Goal: Task Accomplishment & Management: Manage account settings

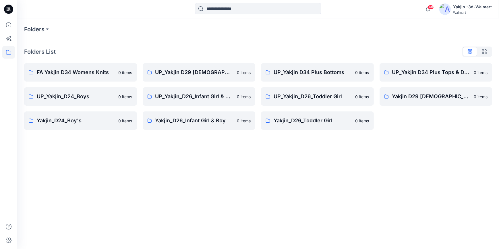
click at [8, 5] on icon at bounding box center [8, 9] width 9 height 9
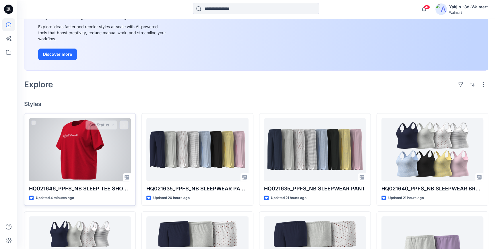
scroll to position [78, 0]
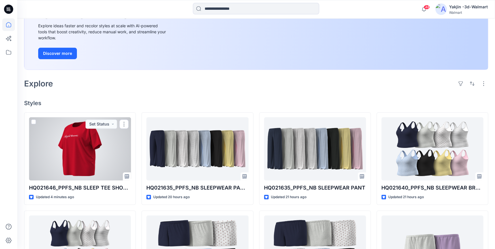
drag, startPoint x: 77, startPoint y: 164, endPoint x: 103, endPoint y: 163, distance: 26.1
click at [77, 164] on div at bounding box center [80, 148] width 102 height 63
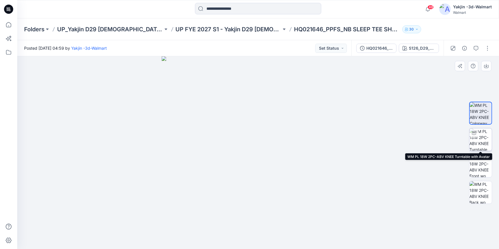
click at [478, 145] on img at bounding box center [480, 139] width 22 height 22
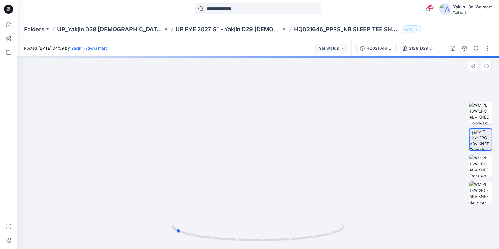
drag, startPoint x: 281, startPoint y: 245, endPoint x: 222, endPoint y: 248, distance: 58.9
click at [222, 248] on img at bounding box center [258, 235] width 172 height 28
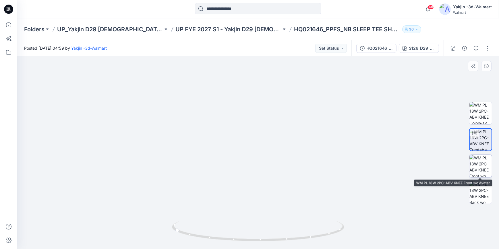
click at [485, 170] on img at bounding box center [480, 166] width 22 height 22
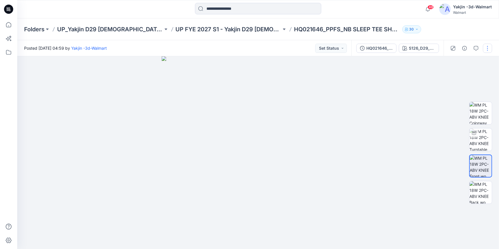
click at [486, 52] on button "button" at bounding box center [487, 48] width 9 height 9
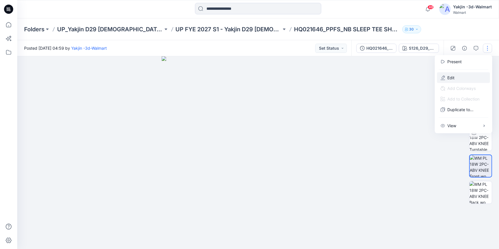
click at [469, 75] on button "Edit" at bounding box center [463, 77] width 53 height 11
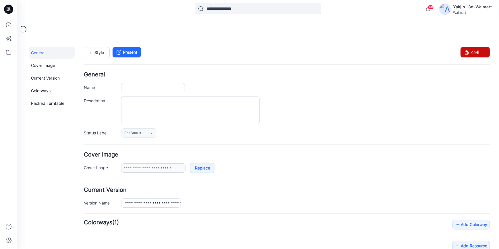
type input "**********"
drag, startPoint x: 293, startPoint y: 69, endPoint x: 479, endPoint y: 51, distance: 187.1
click at [479, 51] on link "삭제" at bounding box center [474, 52] width 29 height 10
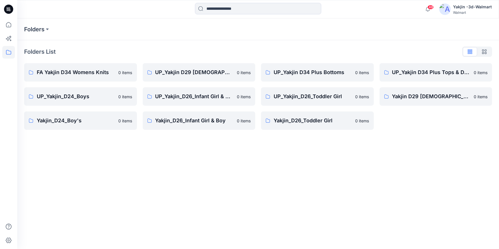
click at [12, 8] on icon at bounding box center [8, 9] width 9 height 9
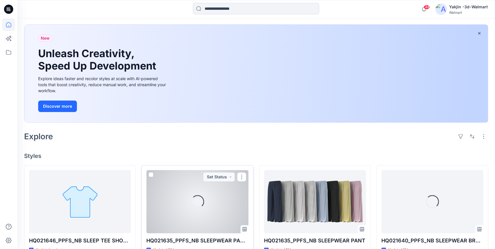
scroll to position [78, 0]
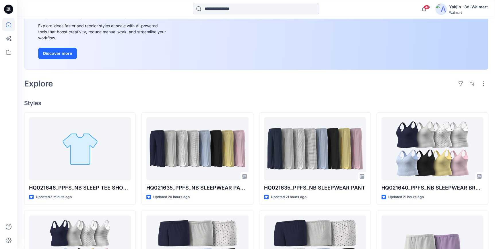
click at [435, 92] on div "Welcome back, Yakjin New New Unleash Creativity, Speed Up Development Explore i…" at bounding box center [256, 184] width 478 height 489
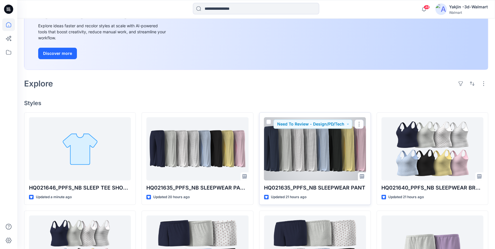
click at [345, 200] on div "Need To Review - Design/PD/Tech" at bounding box center [315, 200] width 102 height 0
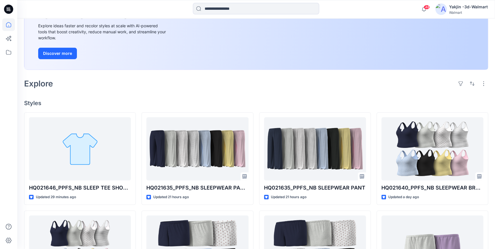
click at [11, 11] on icon at bounding box center [8, 9] width 9 height 9
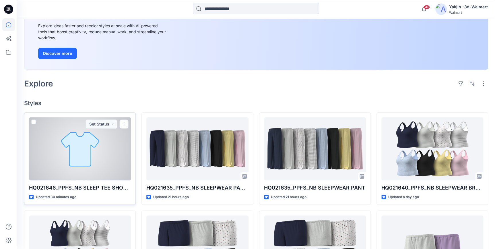
click at [79, 135] on div at bounding box center [80, 148] width 102 height 63
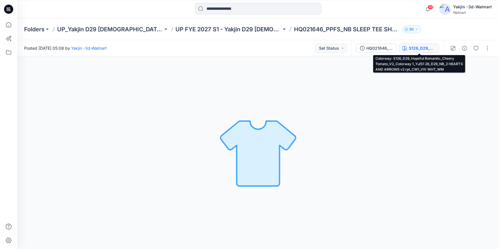
click at [416, 51] on div "S126_D29_Hopeful Romantic_Cheery Tomato_V2_Colorway 1_YJ/S1 26_D29_NB_2 HEARTS …" at bounding box center [422, 48] width 26 height 6
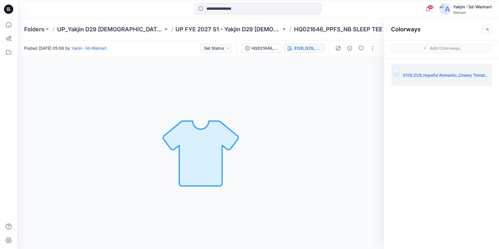
click at [487, 28] on icon "button" at bounding box center [487, 29] width 5 height 5
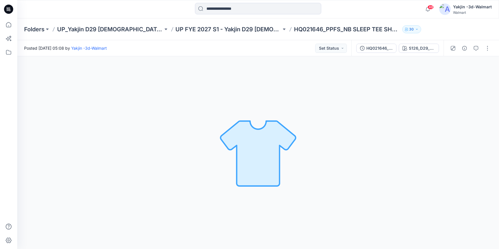
click at [8, 8] on icon at bounding box center [8, 7] width 3 height 0
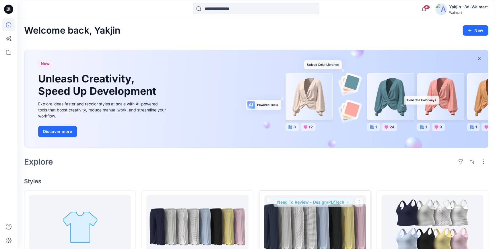
drag, startPoint x: 310, startPoint y: 176, endPoint x: 300, endPoint y: 191, distance: 18.0
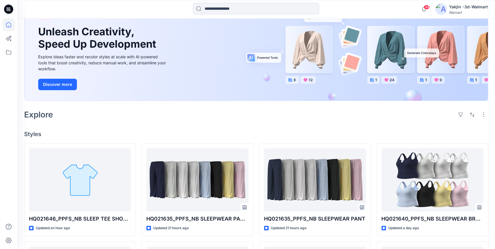
scroll to position [104, 0]
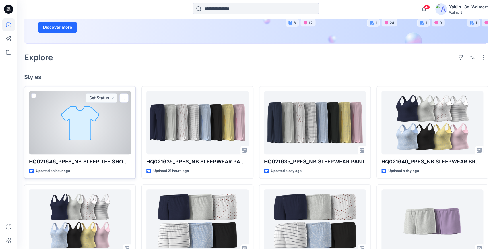
click at [78, 131] on div at bounding box center [80, 122] width 102 height 63
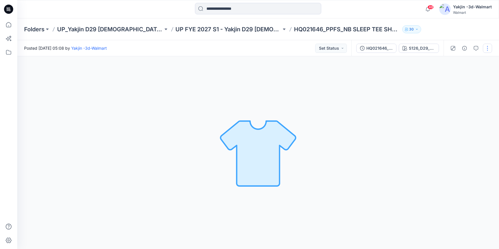
click at [486, 45] on button "button" at bounding box center [487, 48] width 9 height 9
click at [468, 75] on button "Edit" at bounding box center [463, 77] width 53 height 11
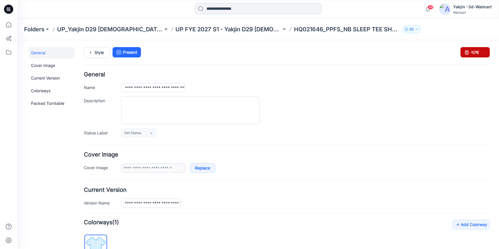
click at [475, 53] on link "삭제" at bounding box center [474, 52] width 29 height 10
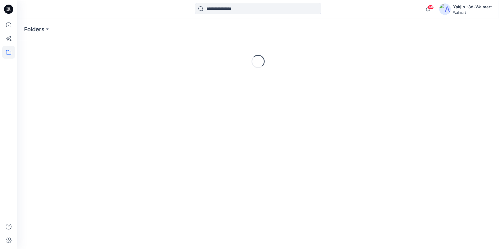
drag, startPoint x: 11, startPoint y: 9, endPoint x: 41, endPoint y: 16, distance: 30.6
click at [13, 9] on div at bounding box center [8, 9] width 18 height 18
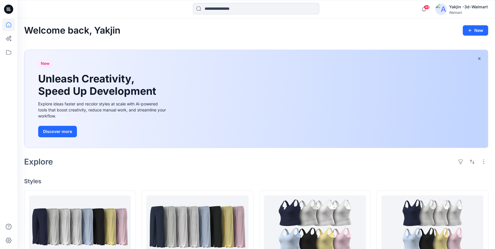
click at [7, 8] on icon at bounding box center [8, 9] width 9 height 9
click at [9, 11] on icon at bounding box center [8, 9] width 9 height 9
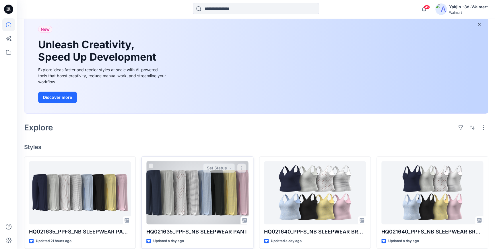
scroll to position [78, 0]
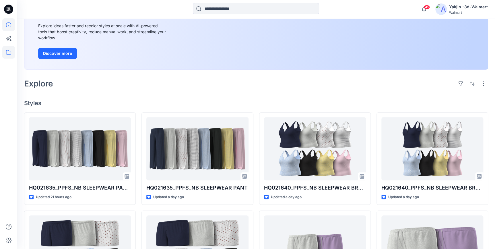
click at [8, 52] on icon at bounding box center [8, 52] width 13 height 13
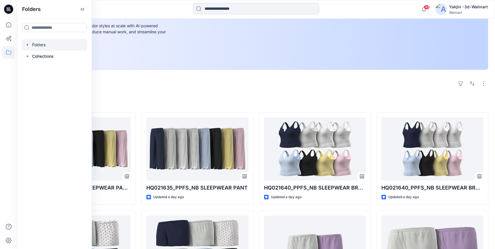
click at [43, 44] on div at bounding box center [54, 44] width 65 height 11
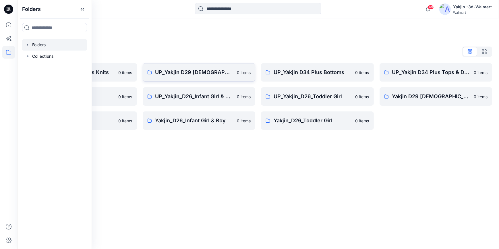
click at [204, 76] on link "UP_Yakjin D29 [DEMOGRAPHIC_DATA] Sleep 0 items" at bounding box center [199, 72] width 113 height 18
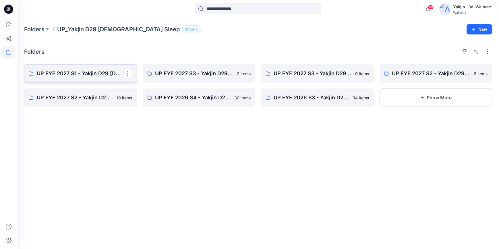
click at [73, 71] on p "UP FYE 2027 S1 - Yakjin D29 [DEMOGRAPHIC_DATA] Sleepwear" at bounding box center [80, 73] width 86 height 8
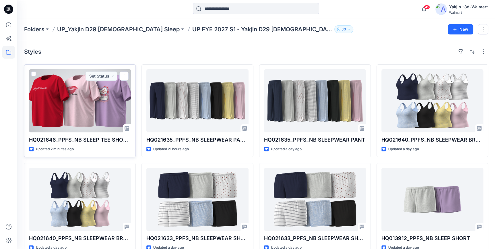
click at [69, 106] on div at bounding box center [80, 100] width 102 height 63
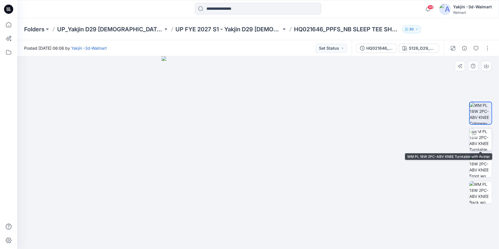
click at [481, 141] on img at bounding box center [480, 139] width 22 height 22
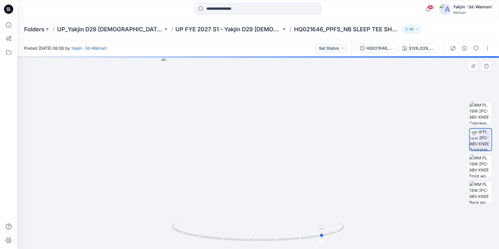
drag, startPoint x: 291, startPoint y: 240, endPoint x: 215, endPoint y: 242, distance: 76.1
click at [215, 242] on icon at bounding box center [259, 232] width 174 height 22
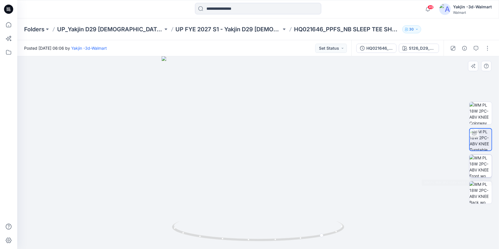
click at [480, 169] on img at bounding box center [480, 166] width 22 height 22
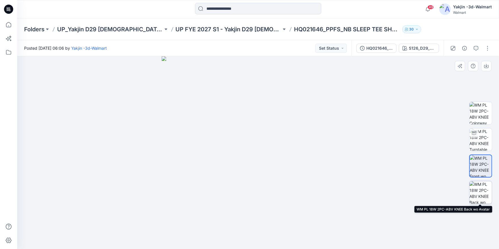
click at [482, 195] on img at bounding box center [480, 192] width 22 height 22
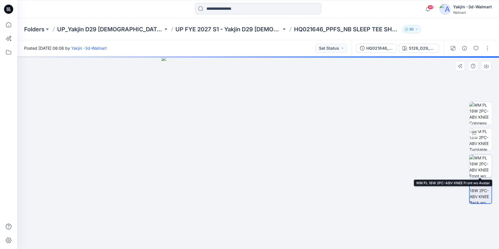
click at [479, 167] on img at bounding box center [480, 166] width 22 height 22
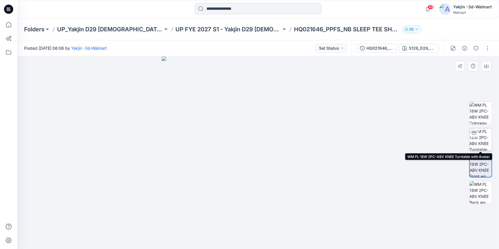
click at [483, 140] on img at bounding box center [480, 139] width 22 height 22
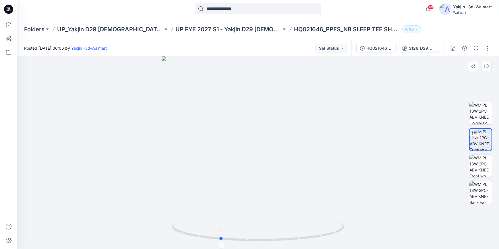
drag, startPoint x: 319, startPoint y: 237, endPoint x: 281, endPoint y: 240, distance: 38.2
click at [281, 240] on icon at bounding box center [259, 232] width 174 height 22
drag, startPoint x: 7, startPoint y: 11, endPoint x: 12, endPoint y: 14, distance: 6.4
click at [7, 11] on icon at bounding box center [8, 10] width 3 height 0
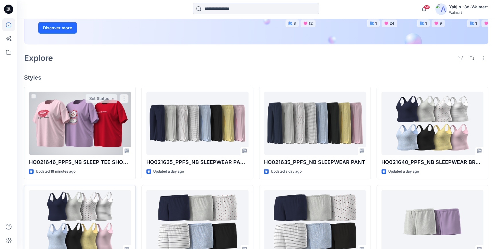
scroll to position [104, 0]
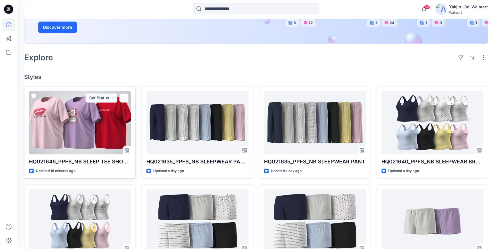
click at [76, 136] on div at bounding box center [80, 122] width 102 height 63
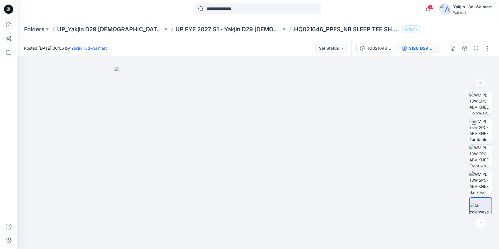
click at [412, 47] on div "S126_D29_Hopeful Romantic_Cheery Tomato_V2_Colorway 1_YJ/S1 26_D29_NB_2 HEARTS …" at bounding box center [422, 48] width 26 height 6
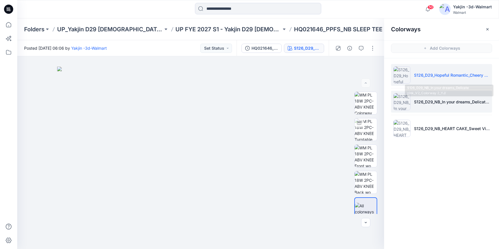
click at [444, 100] on p "S126_D29_NB_In your dreams_Delicate pink_V2_Colorway 2_YJ/" at bounding box center [452, 102] width 76 height 6
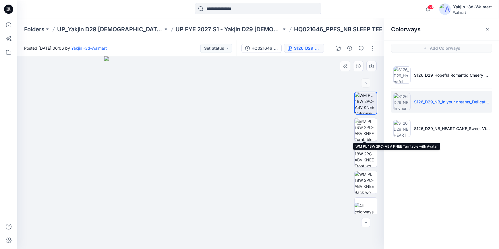
click at [367, 129] on img at bounding box center [365, 129] width 22 height 22
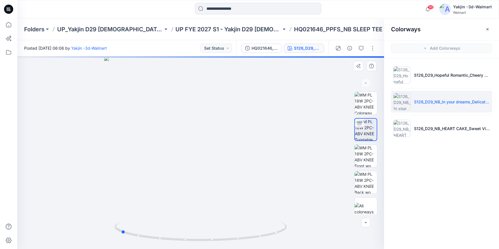
drag, startPoint x: 264, startPoint y: 238, endPoint x: 184, endPoint y: 244, distance: 80.3
click at [184, 244] on div at bounding box center [200, 152] width 367 height 193
drag, startPoint x: 254, startPoint y: 209, endPoint x: 249, endPoint y: 147, distance: 62.1
click at [249, 147] on img at bounding box center [196, 23] width 585 height 452
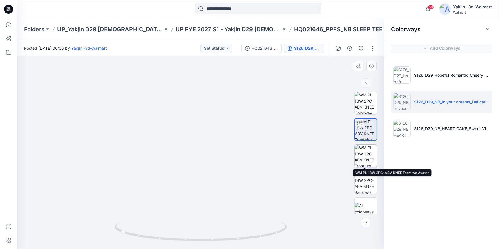
click at [363, 157] on img at bounding box center [365, 156] width 22 height 22
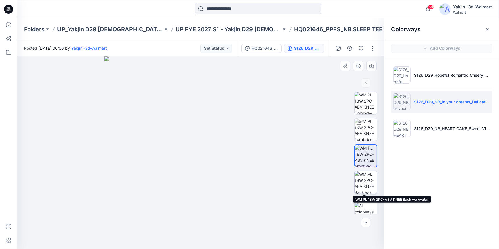
click at [368, 184] on img at bounding box center [365, 182] width 22 height 22
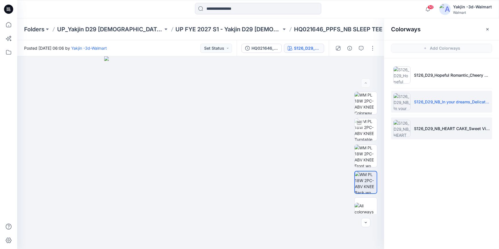
click at [435, 123] on li "S126_D29_NB_HEART CAKE_Sweet Violet_V3_Colorway 4_YJ_150%/S126_D29_NB_SWEET TRE…" at bounding box center [441, 128] width 101 height 22
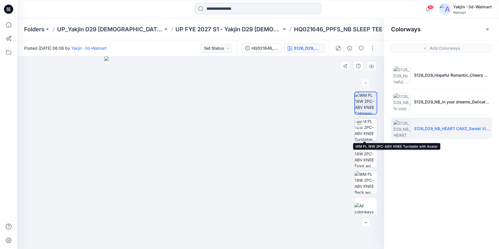
click at [365, 134] on img at bounding box center [365, 129] width 22 height 22
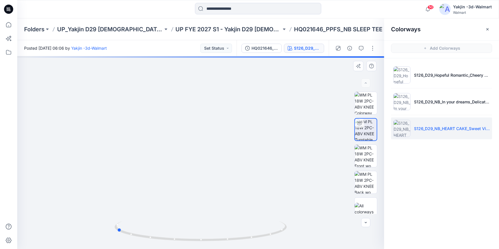
drag, startPoint x: 262, startPoint y: 237, endPoint x: 178, endPoint y: 244, distance: 84.3
click at [178, 244] on div at bounding box center [201, 234] width 172 height 29
drag, startPoint x: 232, startPoint y: 125, endPoint x: 232, endPoint y: 194, distance: 69.5
click at [232, 194] on img at bounding box center [202, 86] width 585 height 326
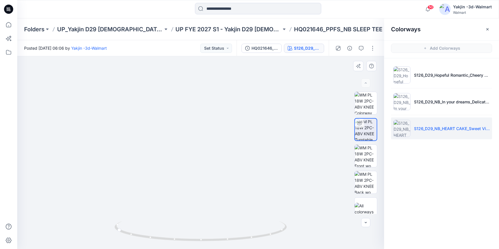
drag, startPoint x: 246, startPoint y: 207, endPoint x: 247, endPoint y: 145, distance: 62.0
click at [247, 145] on img at bounding box center [201, 89] width 585 height 319
drag, startPoint x: 232, startPoint y: 241, endPoint x: 308, endPoint y: 238, distance: 75.3
click at [308, 238] on div at bounding box center [200, 152] width 367 height 193
click at [307, 48] on div "S126_D29_NB_HEART CAKE_Sweet Violet_V3_Colorway 4_YJ_150%/S126_D29_NB_SWEET TRE…" at bounding box center [307, 48] width 26 height 6
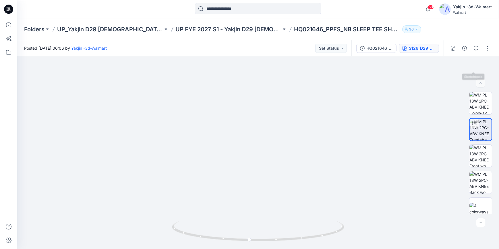
click at [416, 52] on button "S126_D29_NB_HEART CAKE_Sweet Violet_V3_Colorway 4_YJ_150%/S126_D29_NB_SWEET TRE…" at bounding box center [419, 48] width 40 height 9
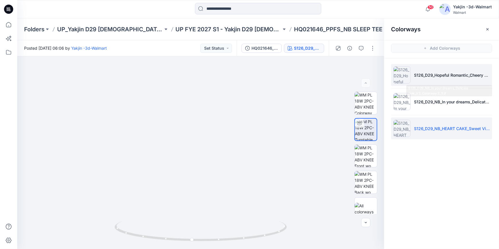
click at [430, 81] on li "S126_D29_Hopeful Romantic_Cheery Tomato_V2_Colorway 1_YJ/S1 26_D29_NB_2 HEARTS …" at bounding box center [441, 75] width 101 height 22
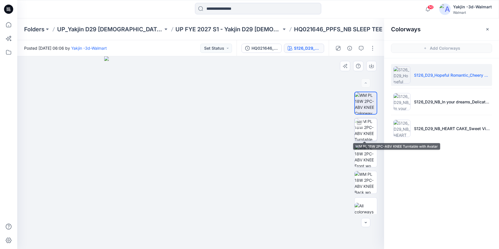
click at [360, 131] on img at bounding box center [365, 129] width 22 height 22
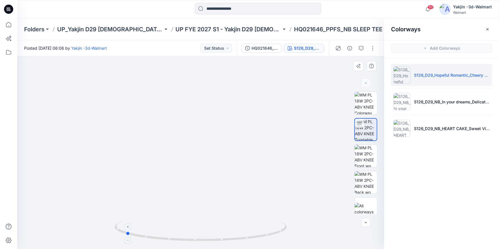
drag, startPoint x: 252, startPoint y: 235, endPoint x: 197, endPoint y: 237, distance: 55.1
click at [197, 237] on icon at bounding box center [202, 232] width 174 height 22
click at [484, 29] on button "button" at bounding box center [487, 29] width 9 height 9
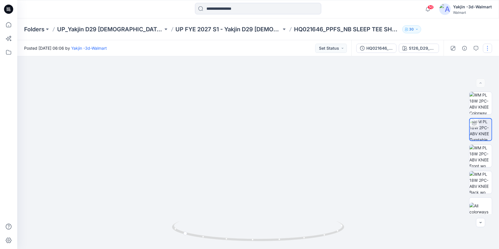
click at [488, 47] on button "button" at bounding box center [487, 48] width 9 height 9
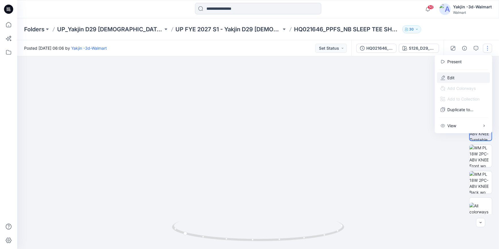
click at [469, 76] on button "Edit" at bounding box center [463, 77] width 53 height 11
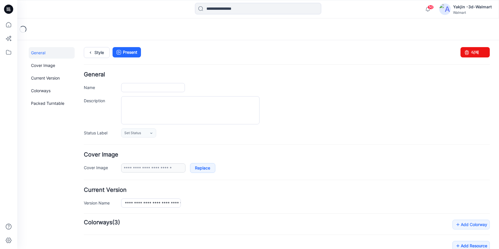
type input "**********"
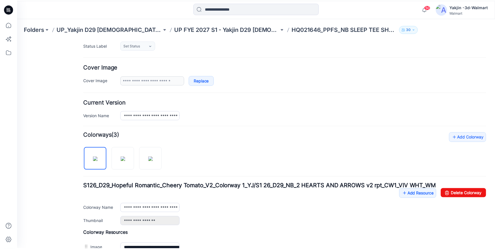
scroll to position [156, 0]
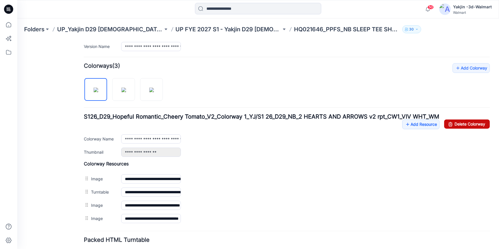
drag, startPoint x: 464, startPoint y: 122, endPoint x: 295, endPoint y: 72, distance: 175.9
click at [464, 122] on link "Delete Colorway" at bounding box center [467, 123] width 46 height 9
type input "**********"
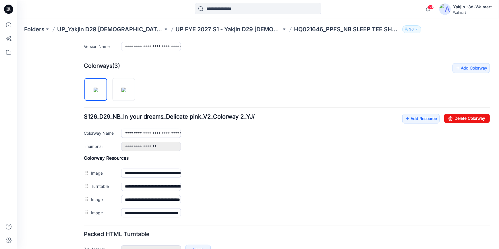
drag, startPoint x: 11, startPoint y: 11, endPoint x: 15, endPoint y: 15, distance: 5.7
click at [11, 11] on icon at bounding box center [8, 9] width 9 height 9
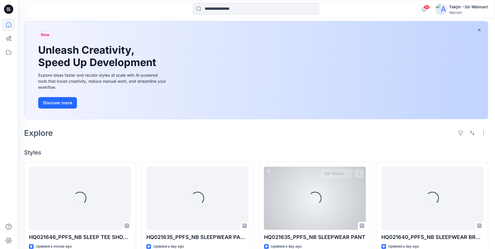
scroll to position [78, 0]
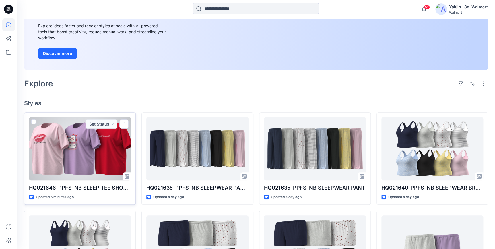
click at [84, 144] on div at bounding box center [80, 148] width 102 height 63
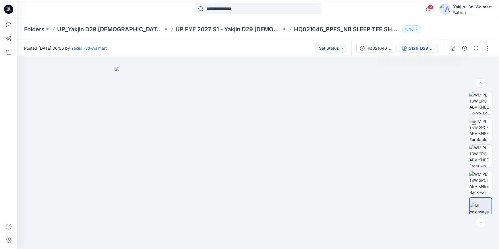
click at [420, 49] on div "S126_D29_NB_In your dreams_Delicate pink_V2_Colorway 2_YJ/" at bounding box center [422, 48] width 26 height 6
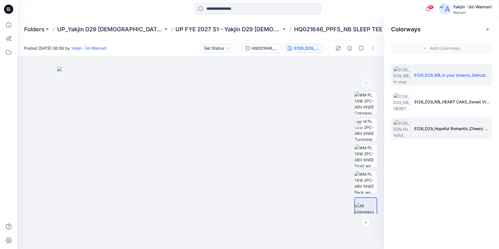
click at [448, 132] on li "S126_D29_Hopeful Romantic_Cheery Tomato_V2_Colorway 1_YJ/S1 26_D29_NB_2 HEARTS …" at bounding box center [441, 128] width 101 height 22
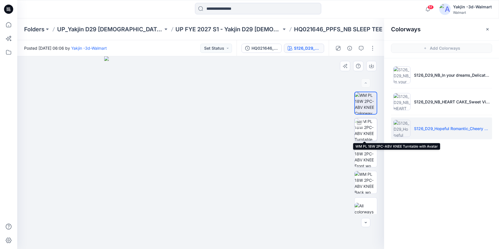
click at [365, 127] on img at bounding box center [365, 129] width 22 height 22
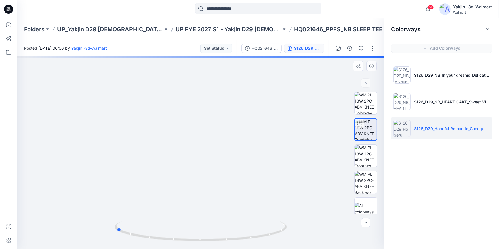
drag, startPoint x: 275, startPoint y: 241, endPoint x: 191, endPoint y: 245, distance: 84.2
click at [191, 245] on div at bounding box center [201, 234] width 172 height 29
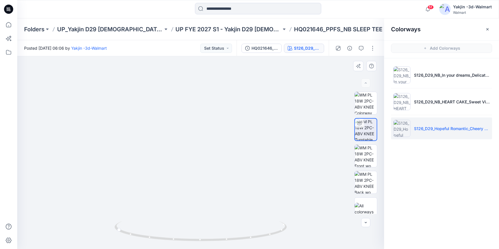
drag, startPoint x: 263, startPoint y: 135, endPoint x: 270, endPoint y: 175, distance: 40.2
click at [270, 175] on img at bounding box center [200, 128] width 361 height 239
drag, startPoint x: 249, startPoint y: 239, endPoint x: 327, endPoint y: 231, distance: 78.1
click at [327, 231] on div at bounding box center [200, 152] width 367 height 193
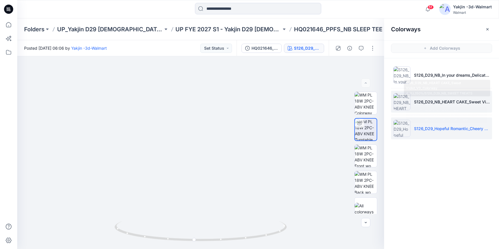
click at [425, 103] on p "S126_D29_NB_HEART CAKE_Sweet Violet_V3_Colorway 4_YJ_150%/S126_D29_NB_SWEET TRE…" at bounding box center [452, 102] width 76 height 6
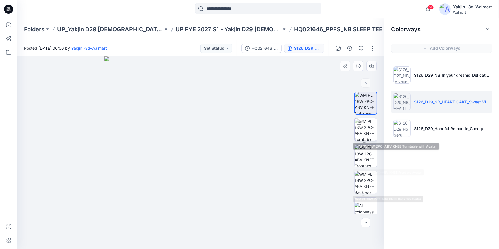
click at [373, 125] on img at bounding box center [365, 129] width 22 height 22
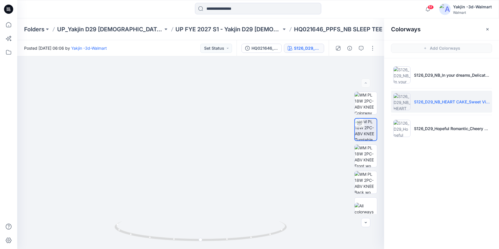
drag, startPoint x: 453, startPoint y: 78, endPoint x: 496, endPoint y: 104, distance: 49.5
click at [453, 78] on li "S126_D29_NB_In your dreams_Delicate pink_V2_Colorway 2_YJ/" at bounding box center [441, 75] width 101 height 22
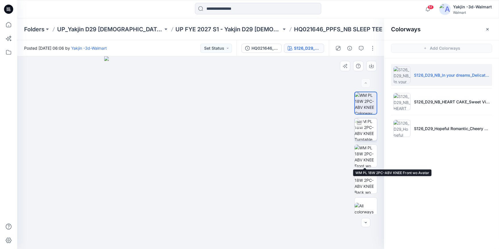
click at [365, 123] on img at bounding box center [365, 129] width 22 height 22
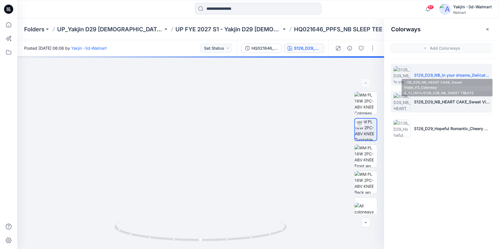
click at [426, 103] on p "S126_D29_NB_HEART CAKE_Sweet Violet_V3_Colorway 4_YJ_150%/S126_D29_NB_SWEET TRE…" at bounding box center [452, 102] width 76 height 6
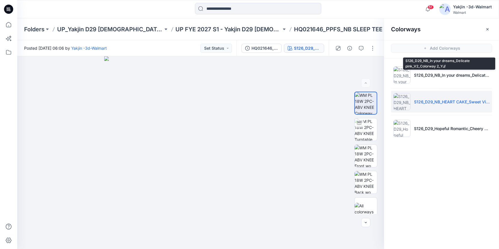
drag, startPoint x: 442, startPoint y: 72, endPoint x: 468, endPoint y: 52, distance: 32.8
click at [442, 72] on p "S126_D29_NB_In your dreams_Delicate pink_V2_Colorway 2_YJ/" at bounding box center [452, 75] width 76 height 6
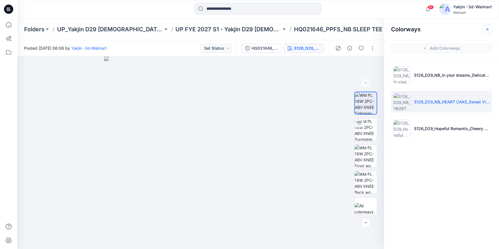
click at [489, 30] on icon "button" at bounding box center [487, 29] width 5 height 5
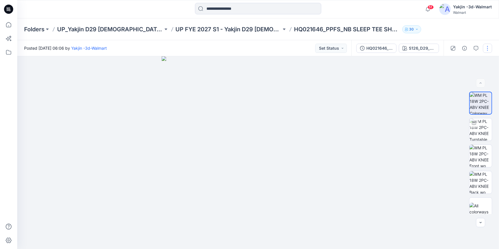
click at [490, 50] on button "button" at bounding box center [487, 48] width 9 height 9
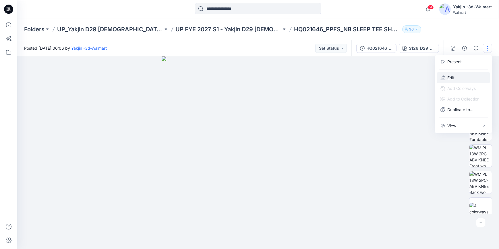
click at [470, 78] on button "Edit" at bounding box center [463, 77] width 53 height 11
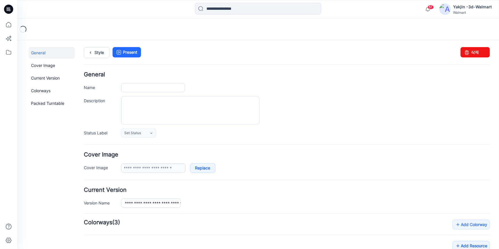
type input "**********"
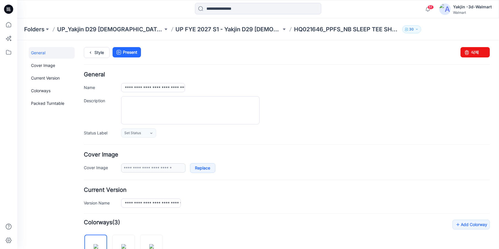
scroll to position [104, 0]
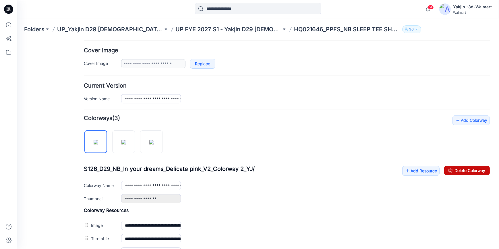
click at [476, 169] on link "Delete Colorway" at bounding box center [467, 170] width 46 height 9
type input "**********"
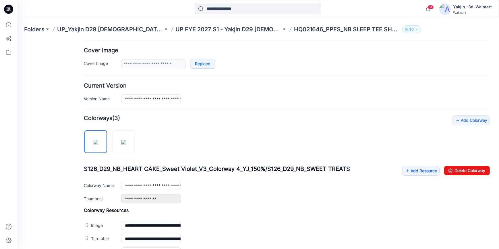
click at [399, 87] on h4 "Current Version" at bounding box center [287, 85] width 406 height 5
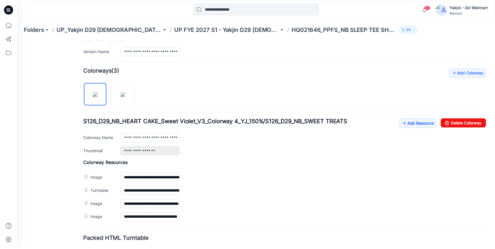
scroll to position [192, 0]
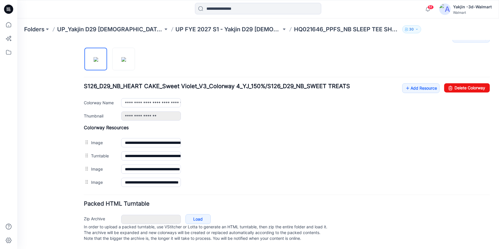
click at [10, 8] on icon at bounding box center [8, 9] width 9 height 9
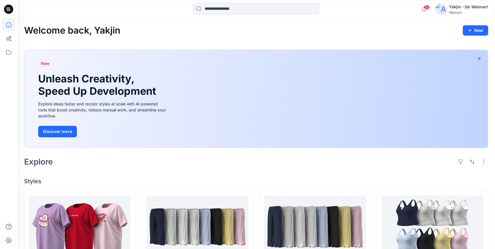
click at [4, 9] on icon at bounding box center [8, 9] width 9 height 9
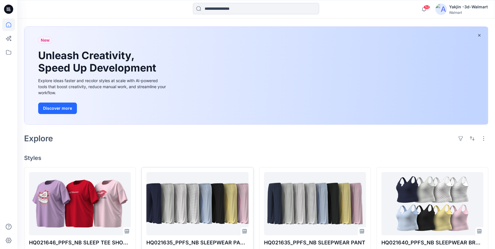
scroll to position [52, 0]
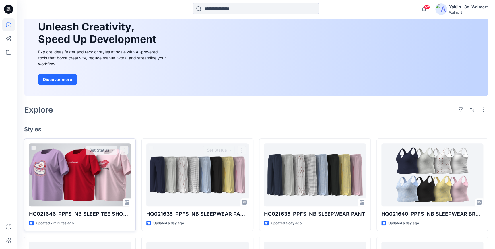
click at [95, 177] on div at bounding box center [80, 174] width 102 height 63
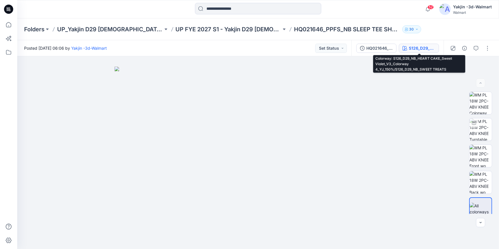
click at [426, 50] on div "S126_D29_NB_HEART CAKE_Sweet Violet_V3_Colorway 4_YJ_150%/S126_D29_NB_SWEET TRE…" at bounding box center [422, 48] width 26 height 6
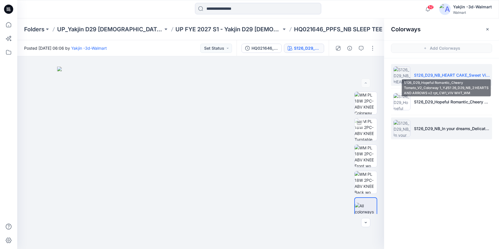
click at [430, 129] on p "S126_D29_NB_In your dreams_Delicate pink_V2_Colorway 2_YJ/" at bounding box center [452, 128] width 76 height 6
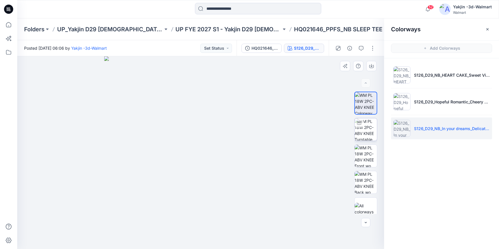
click at [362, 128] on img at bounding box center [365, 129] width 22 height 22
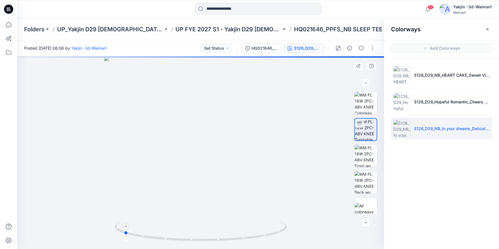
drag, startPoint x: 249, startPoint y: 240, endPoint x: 172, endPoint y: 241, distance: 77.2
click at [172, 241] on icon at bounding box center [202, 232] width 174 height 22
click at [365, 105] on img at bounding box center [365, 103] width 22 height 22
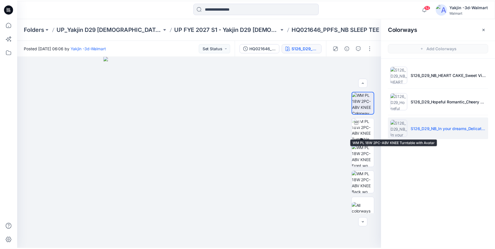
scroll to position [6, 0]
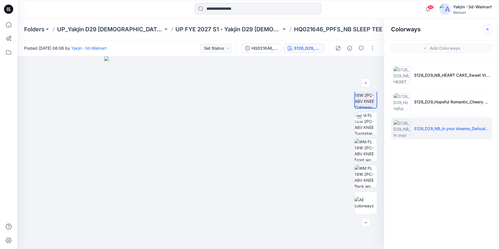
click at [488, 28] on icon "button" at bounding box center [487, 29] width 5 height 5
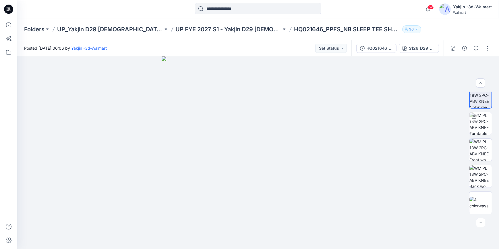
click at [7, 10] on icon at bounding box center [8, 9] width 9 height 9
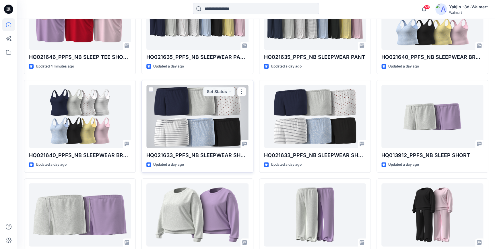
scroll to position [232, 0]
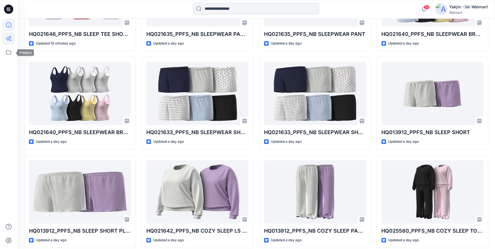
drag, startPoint x: 7, startPoint y: 54, endPoint x: 14, endPoint y: 37, distance: 18.0
click at [7, 54] on icon at bounding box center [8, 52] width 13 height 13
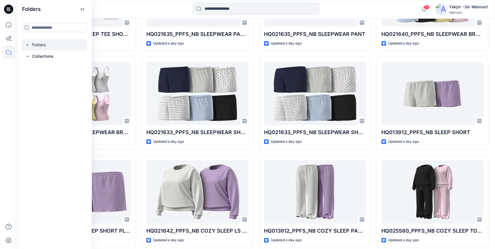
click at [40, 45] on div at bounding box center [54, 44] width 65 height 11
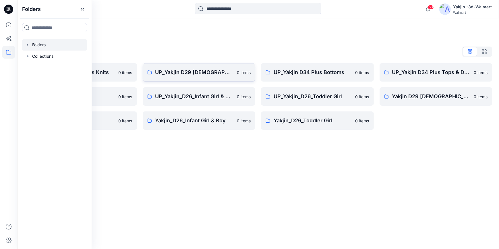
click at [189, 70] on p "UP_Yakjin D29 [DEMOGRAPHIC_DATA] Sleep" at bounding box center [194, 72] width 78 height 8
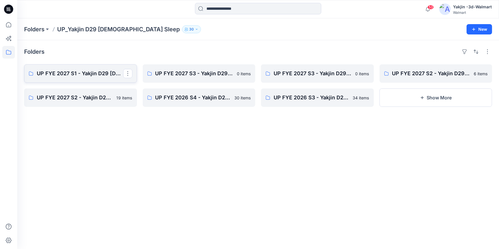
click at [73, 77] on link "UP FYE 2027 S1 - Yakjin D29 [DEMOGRAPHIC_DATA] Sleepwear" at bounding box center [80, 73] width 113 height 18
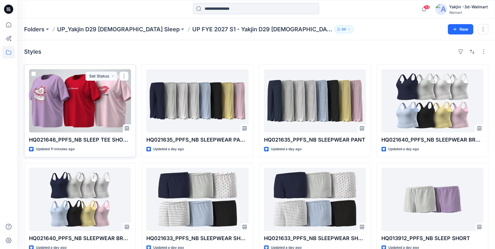
click at [77, 119] on div at bounding box center [80, 100] width 102 height 63
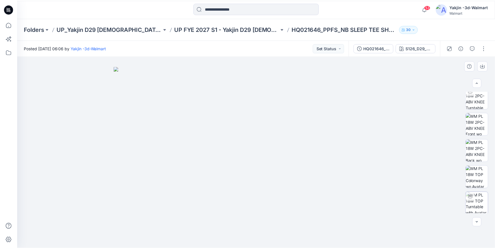
scroll to position [59, 0]
click at [3, 10] on div at bounding box center [8, 9] width 18 height 18
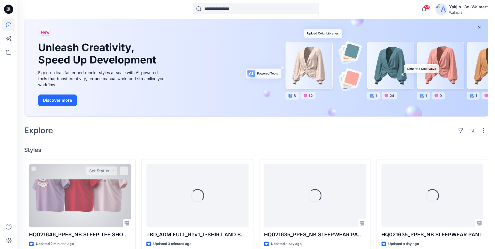
scroll to position [104, 0]
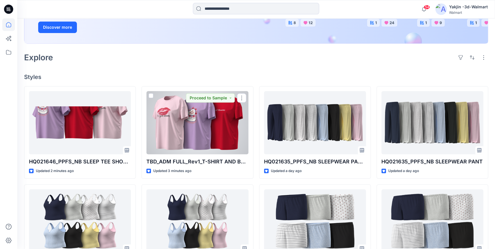
drag, startPoint x: 178, startPoint y: 133, endPoint x: 183, endPoint y: 133, distance: 4.9
click at [178, 133] on div at bounding box center [197, 122] width 102 height 63
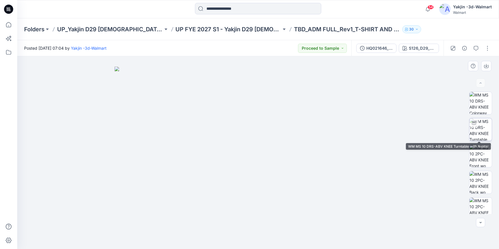
click at [485, 134] on img at bounding box center [480, 129] width 22 height 22
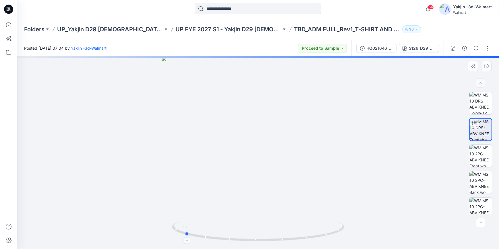
drag, startPoint x: 326, startPoint y: 238, endPoint x: 253, endPoint y: 238, distance: 73.5
click at [253, 238] on icon at bounding box center [259, 232] width 174 height 22
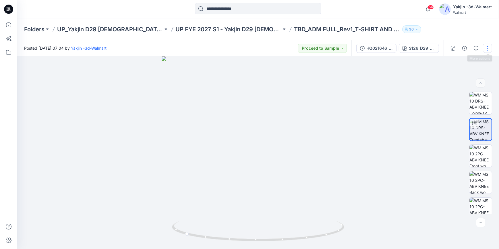
click at [488, 46] on button "button" at bounding box center [487, 48] width 9 height 9
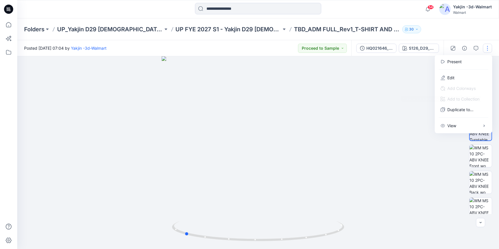
click at [409, 143] on div at bounding box center [258, 152] width 482 height 193
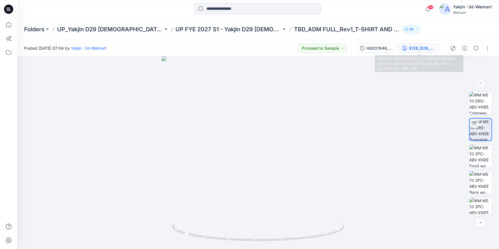
click at [407, 45] on button "S126_D29_NB_In your dreams_Delicate pink_V2_Colorway 2_YJ/S1 26_D29_NB_LIPS v1 …" at bounding box center [419, 48] width 40 height 9
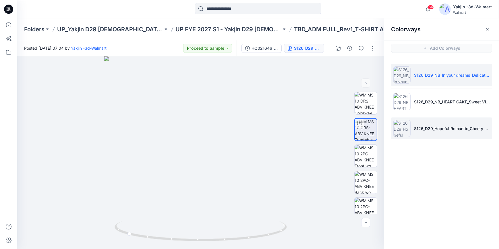
click at [436, 134] on li "S126_D29_Hopeful Romantic_Cheery Tomato_V2_Colorway 1_YJ/S1 26_D29_NB_2 HEARTS …" at bounding box center [441, 128] width 101 height 22
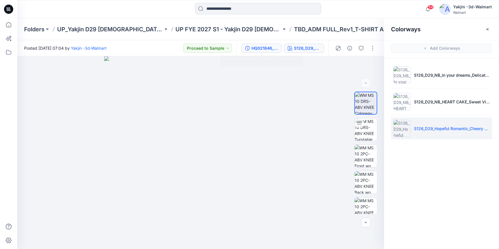
click at [269, 50] on div "HQ021646_PPFS_NB SLEEP TEE SHORT SET" at bounding box center [264, 48] width 26 height 6
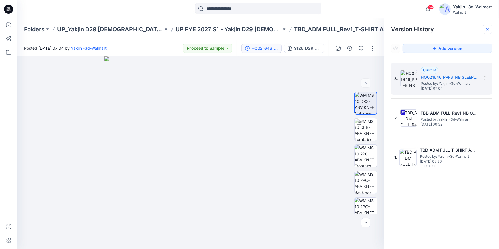
click at [484, 29] on div at bounding box center [487, 29] width 9 height 9
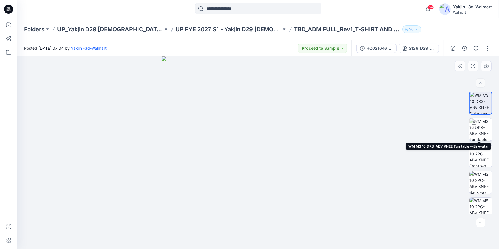
click at [477, 129] on img at bounding box center [480, 129] width 22 height 22
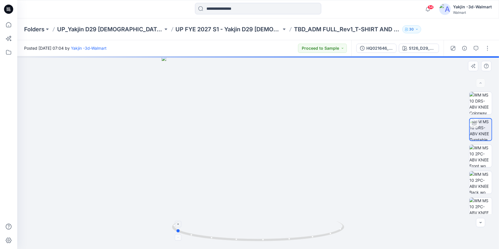
drag, startPoint x: 305, startPoint y: 241, endPoint x: 224, endPoint y: 241, distance: 80.7
click at [224, 241] on icon at bounding box center [259, 232] width 174 height 22
drag, startPoint x: 306, startPoint y: 243, endPoint x: 382, endPoint y: 238, distance: 75.9
click at [382, 238] on div at bounding box center [258, 152] width 482 height 193
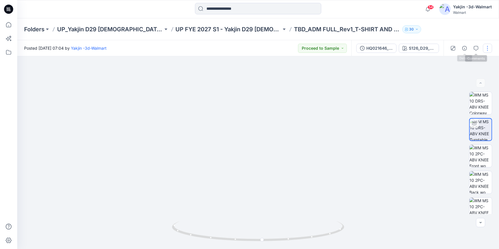
click at [486, 45] on button "button" at bounding box center [487, 48] width 9 height 9
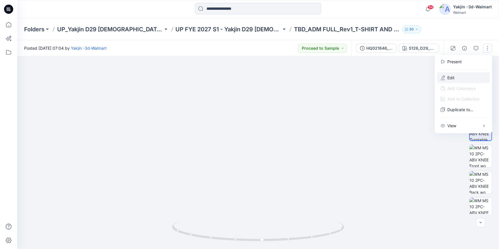
click at [465, 75] on button "Edit" at bounding box center [463, 77] width 53 height 11
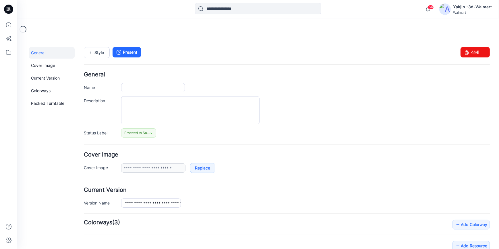
click at [7, 8] on icon at bounding box center [7, 8] width 1 height 0
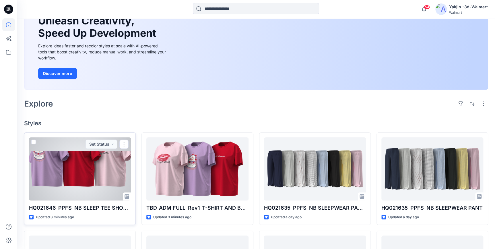
scroll to position [78, 0]
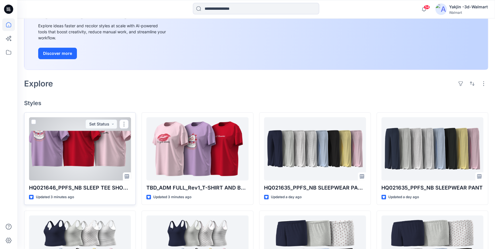
click at [84, 168] on div at bounding box center [80, 148] width 102 height 63
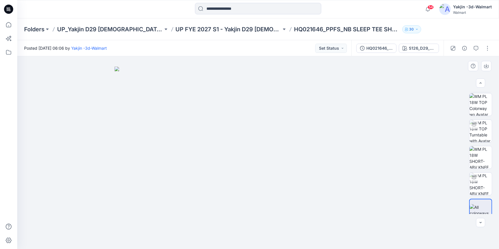
scroll to position [112, 0]
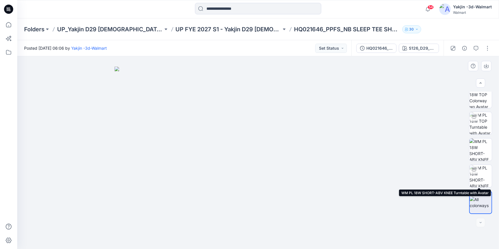
click at [482, 175] on img at bounding box center [480, 176] width 22 height 22
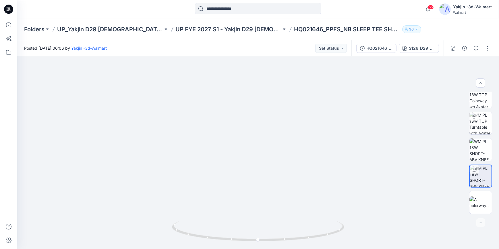
drag, startPoint x: 490, startPoint y: 47, endPoint x: 485, endPoint y: 53, distance: 6.9
click at [490, 47] on button "button" at bounding box center [487, 48] width 9 height 9
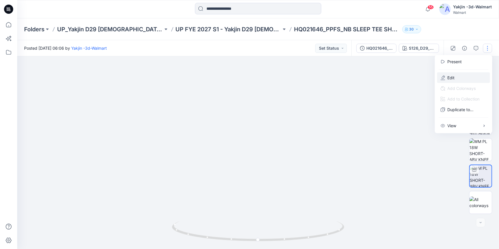
click at [467, 78] on button "Edit" at bounding box center [463, 77] width 53 height 11
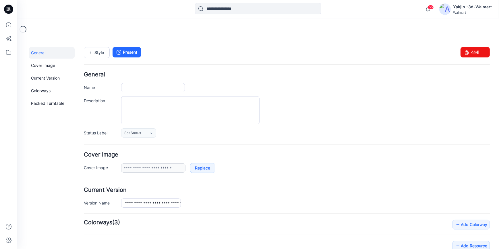
type input "**********"
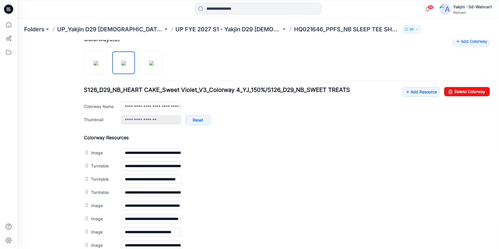
scroll to position [209, 0]
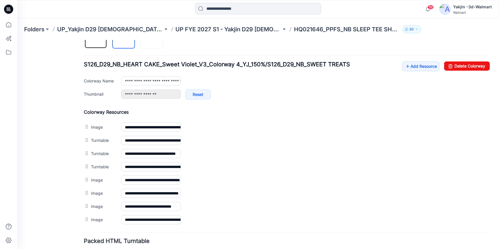
drag, startPoint x: 96, startPoint y: 46, endPoint x: 106, endPoint y: 71, distance: 26.8
click at [96, 40] on img at bounding box center [96, 37] width 5 height 5
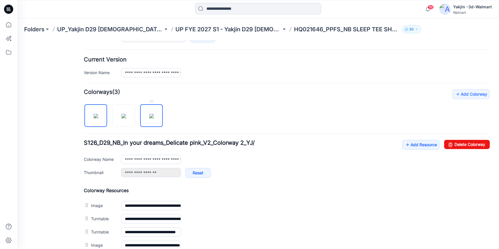
click at [153, 114] on img at bounding box center [151, 115] width 5 height 5
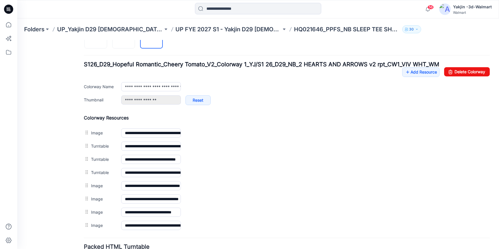
click at [57, 177] on div "General Cover Image Current Version Colorways Packed Turntable" at bounding box center [52, 64] width 46 height 453
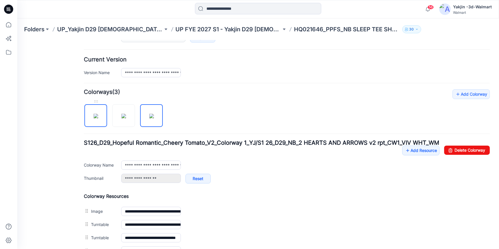
click at [98, 115] on img at bounding box center [96, 115] width 5 height 5
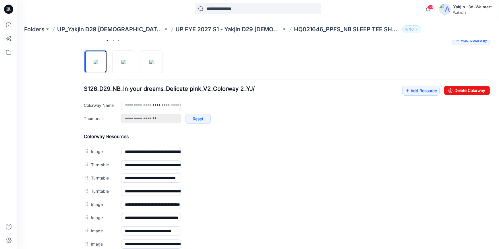
scroll to position [225, 0]
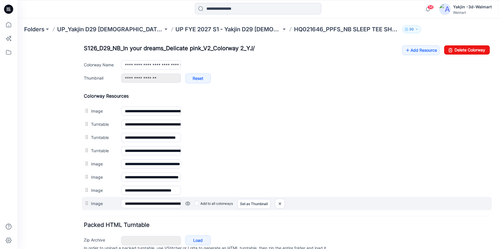
click at [17, 40] on link at bounding box center [17, 40] width 0 height 0
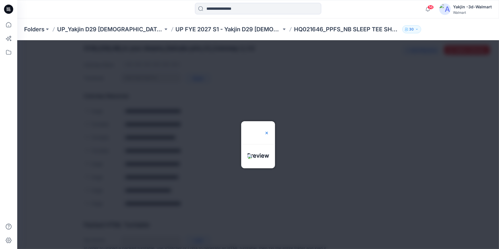
click at [269, 130] on img at bounding box center [266, 132] width 5 height 5
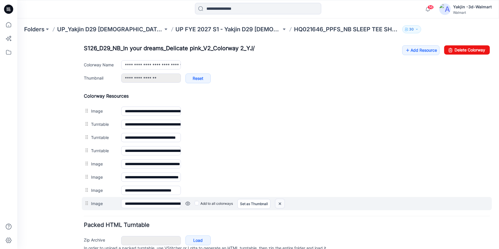
drag, startPoint x: 282, startPoint y: 200, endPoint x: 293, endPoint y: 70, distance: 130.4
click at [17, 40] on img at bounding box center [17, 40] width 0 height 0
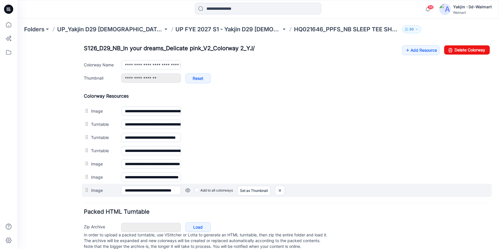
click at [17, 40] on link at bounding box center [17, 40] width 0 height 0
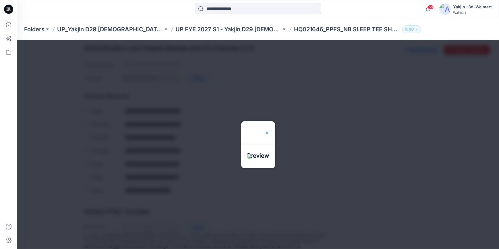
click at [269, 130] on img at bounding box center [266, 132] width 5 height 5
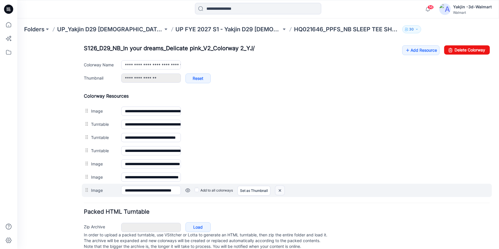
drag, startPoint x: 282, startPoint y: 190, endPoint x: 293, endPoint y: 66, distance: 124.5
click at [17, 40] on img at bounding box center [17, 40] width 0 height 0
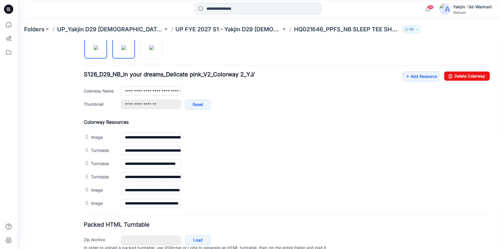
click at [124, 47] on img at bounding box center [123, 47] width 5 height 5
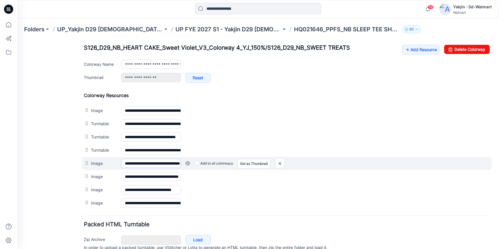
scroll to position [251, 0]
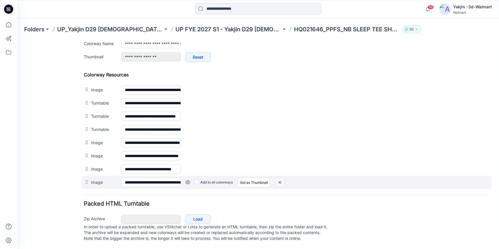
click at [17, 40] on img at bounding box center [17, 40] width 0 height 0
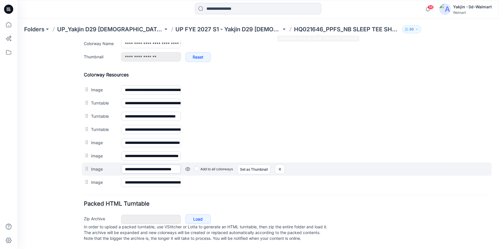
scroll to position [238, 0]
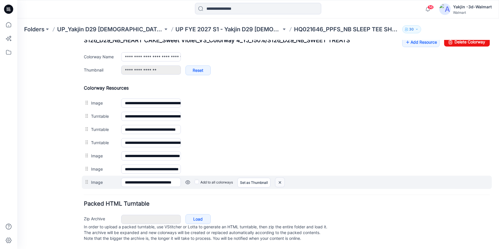
click at [17, 40] on img at bounding box center [17, 40] width 0 height 0
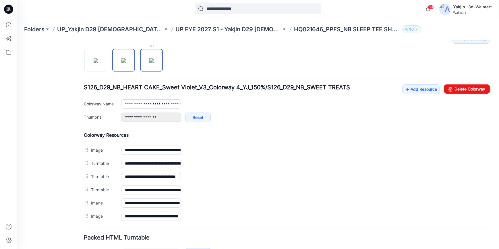
click at [151, 58] on img at bounding box center [151, 60] width 5 height 5
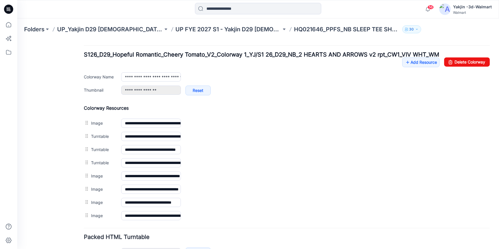
scroll to position [257, 0]
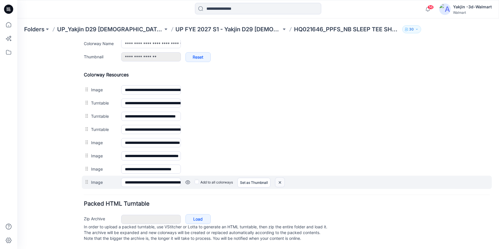
click at [17, 40] on img at bounding box center [17, 40] width 0 height 0
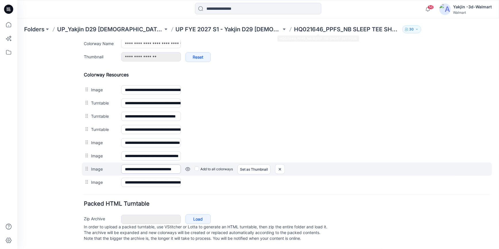
scroll to position [244, 0]
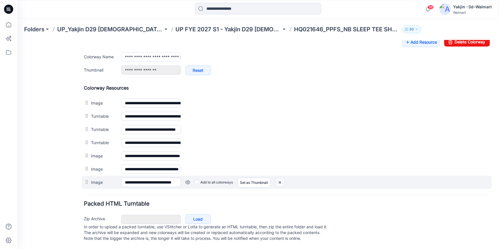
click at [17, 40] on img at bounding box center [17, 40] width 0 height 0
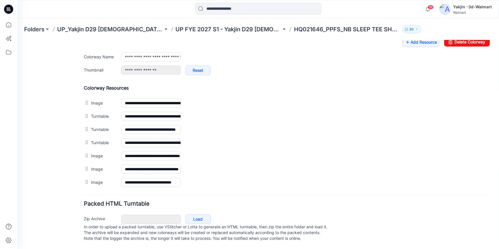
scroll to position [224, 0]
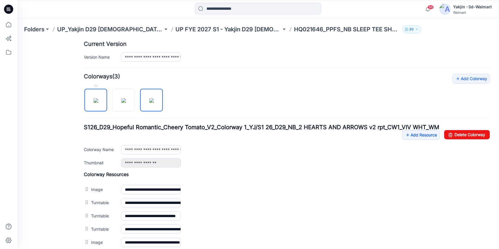
click at [95, 98] on img at bounding box center [96, 100] width 5 height 5
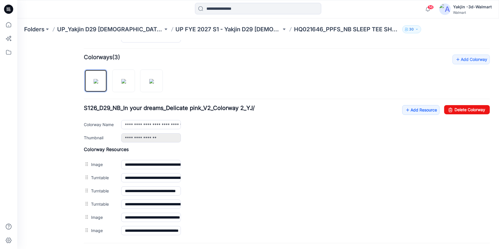
scroll to position [198, 0]
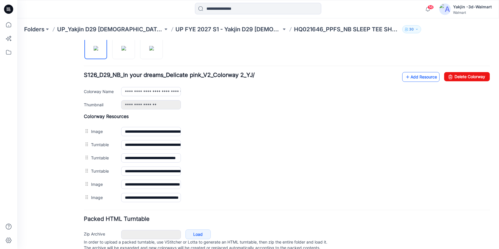
click at [413, 74] on link "Add Resource" at bounding box center [420, 77] width 37 height 10
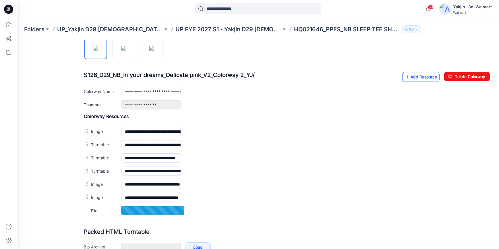
click at [410, 76] on link "Add Resource" at bounding box center [420, 77] width 37 height 10
click at [419, 76] on link "Add Resource" at bounding box center [420, 77] width 37 height 10
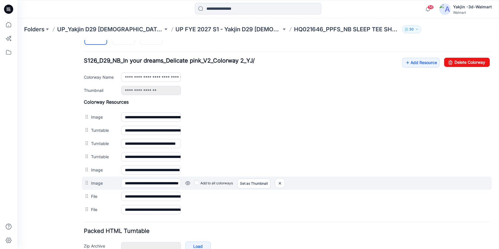
scroll to position [224, 0]
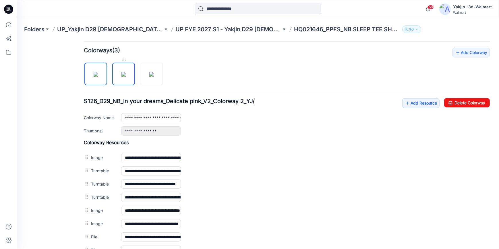
click at [126, 76] on img at bounding box center [123, 74] width 5 height 5
type input "**********"
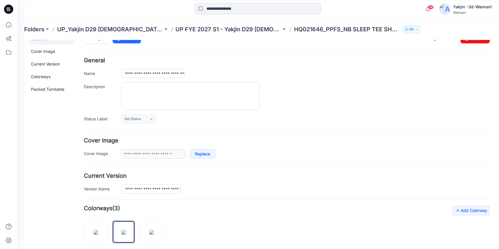
scroll to position [0, 0]
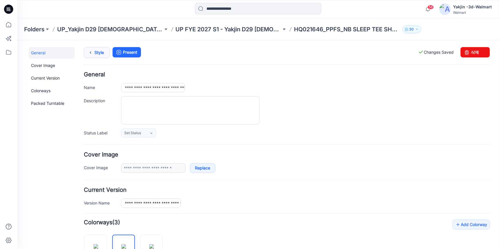
click at [94, 55] on link "Style" at bounding box center [97, 52] width 26 height 11
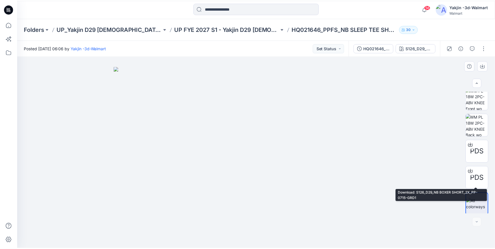
scroll to position [112, 0]
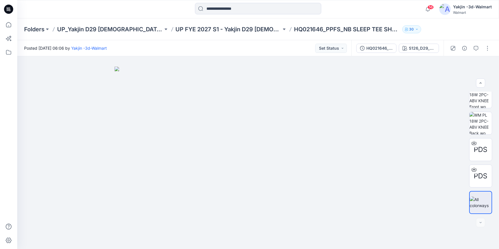
drag, startPoint x: 13, startPoint y: 9, endPoint x: 26, endPoint y: 16, distance: 15.4
click at [13, 9] on icon at bounding box center [8, 9] width 9 height 9
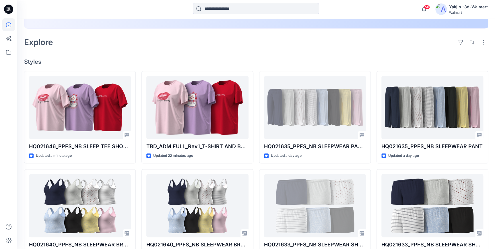
scroll to position [156, 0]
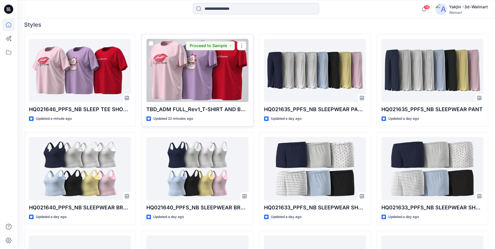
click at [199, 80] on div at bounding box center [197, 70] width 102 height 63
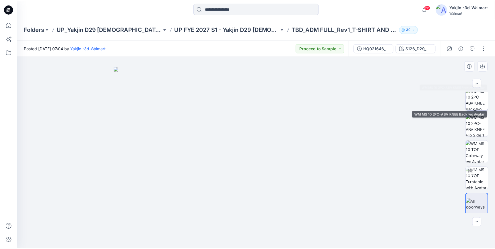
scroll to position [85, 0]
click at [8, 11] on icon at bounding box center [8, 9] width 9 height 9
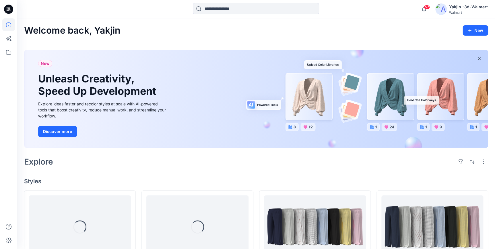
scroll to position [104, 0]
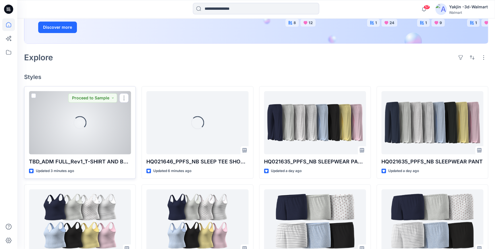
click at [80, 127] on div "Loading..." at bounding box center [79, 122] width 13 height 13
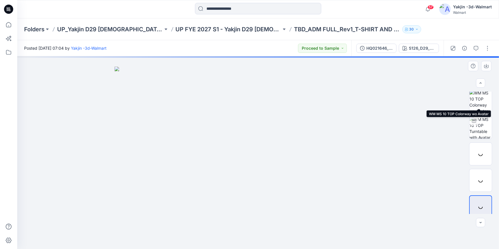
scroll to position [138, 0]
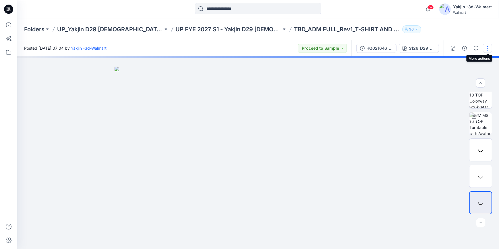
click at [486, 50] on button "button" at bounding box center [487, 48] width 9 height 9
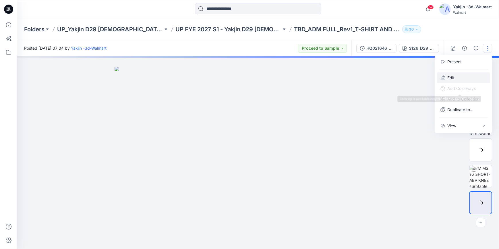
click at [462, 77] on button "Edit" at bounding box center [463, 77] width 53 height 11
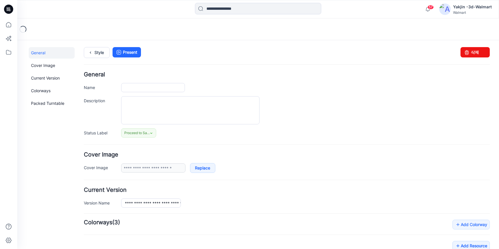
type input "**********"
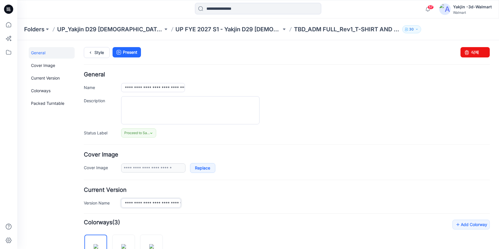
scroll to position [0, 29]
drag, startPoint x: 123, startPoint y: 200, endPoint x: 280, endPoint y: 207, distance: 156.3
drag, startPoint x: 147, startPoint y: 89, endPoint x: 325, endPoint y: 110, distance: 178.6
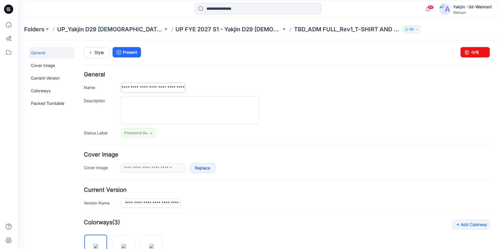
click at [323, 109] on div "**********" at bounding box center [287, 104] width 406 height 66
paste input "text"
type input "**********"
click at [343, 127] on div "**********" at bounding box center [287, 104] width 406 height 66
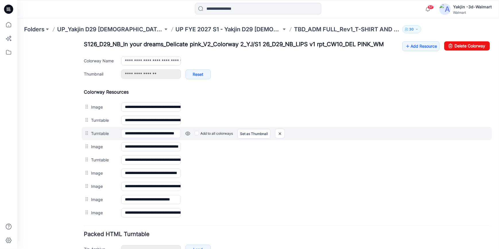
scroll to position [235, 0]
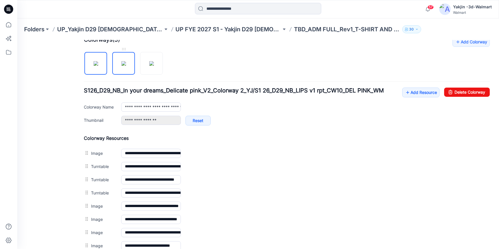
click at [123, 65] on img at bounding box center [123, 63] width 5 height 5
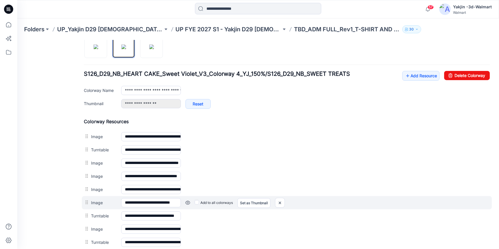
scroll to position [209, 0]
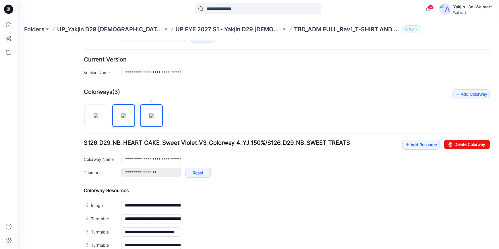
click at [149, 118] on img at bounding box center [151, 115] width 5 height 5
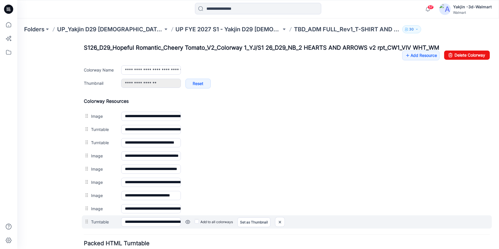
scroll to position [235, 0]
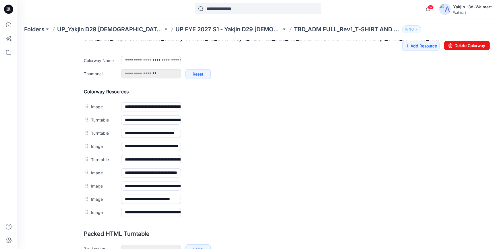
click at [50, 159] on div "General Cover Image Current Version Colorways Packed Turntable" at bounding box center [52, 45] width 46 height 467
click at [48, 159] on div "General Cover Image Current Version Colorways Packed Turntable" at bounding box center [52, 45] width 46 height 467
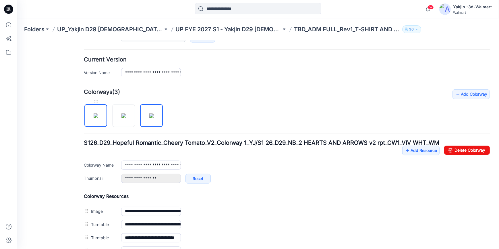
click at [94, 118] on img at bounding box center [96, 115] width 5 height 5
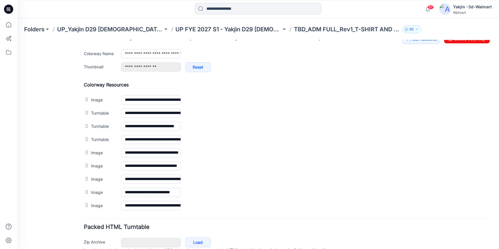
scroll to position [264, 0]
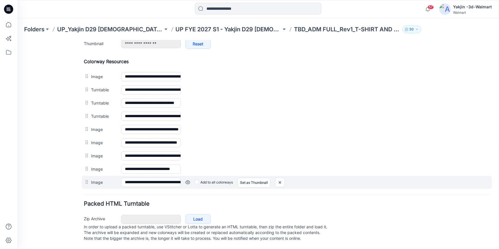
click at [17, 40] on link at bounding box center [17, 40] width 0 height 0
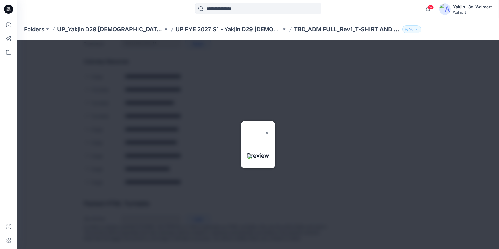
click at [275, 121] on div "Preview" at bounding box center [258, 129] width 34 height 16
click at [269, 130] on img at bounding box center [266, 132] width 5 height 5
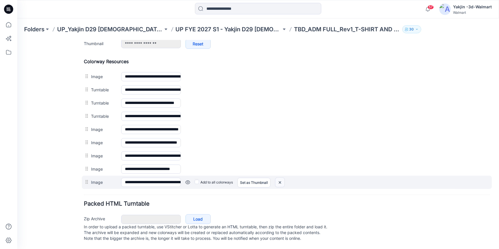
drag, startPoint x: 279, startPoint y: 175, endPoint x: 294, endPoint y: 70, distance: 105.8
click at [17, 40] on img at bounding box center [17, 40] width 0 height 0
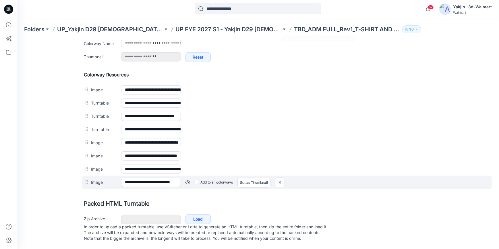
scroll to position [251, 0]
click at [17, 40] on link at bounding box center [17, 40] width 0 height 0
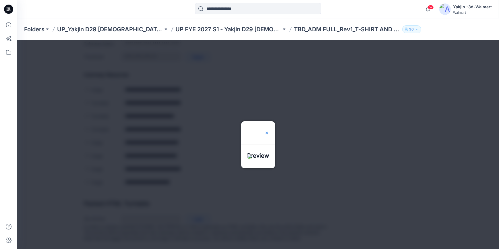
click at [269, 130] on img at bounding box center [266, 132] width 5 height 5
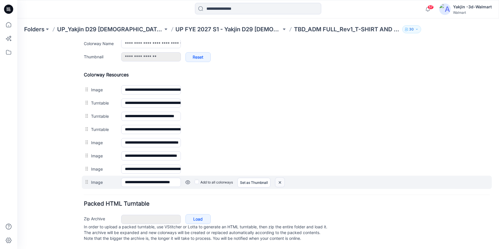
click at [17, 40] on img at bounding box center [17, 40] width 0 height 0
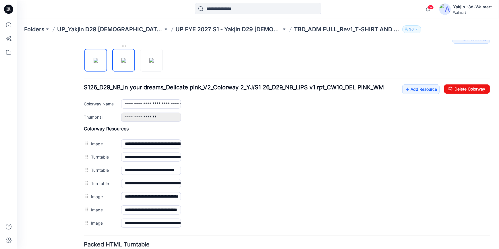
click at [122, 62] on img at bounding box center [123, 60] width 5 height 5
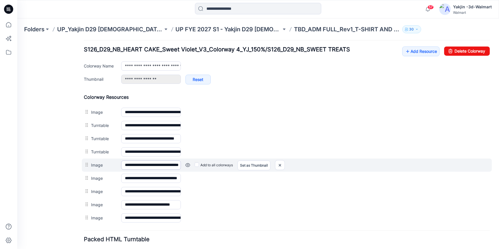
scroll to position [264, 0]
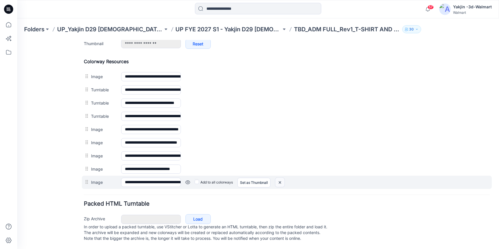
drag, startPoint x: 283, startPoint y: 178, endPoint x: 292, endPoint y: 70, distance: 107.8
click at [17, 40] on img at bounding box center [17, 40] width 0 height 0
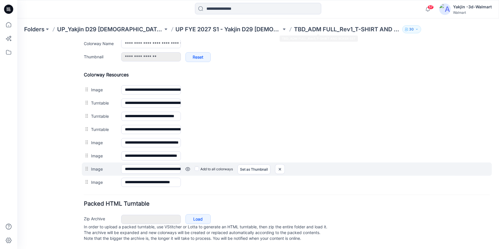
scroll to position [251, 0]
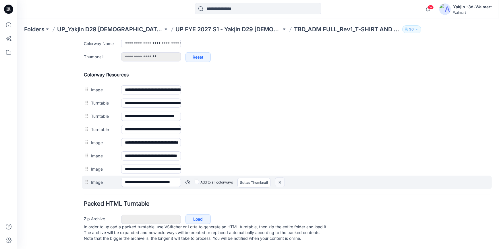
click at [17, 40] on img at bounding box center [17, 40] width 0 height 0
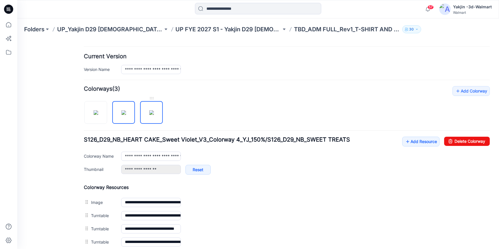
click at [154, 112] on img at bounding box center [151, 112] width 5 height 5
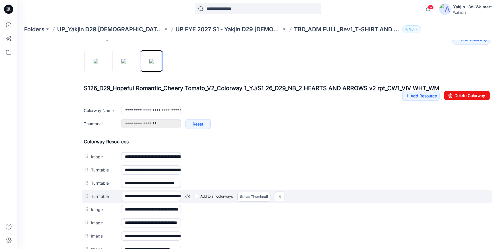
scroll to position [238, 0]
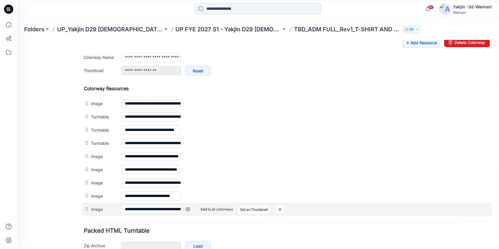
click at [17, 40] on link at bounding box center [17, 40] width 0 height 0
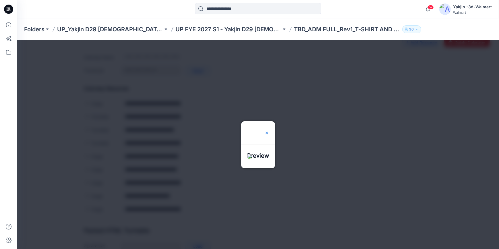
click at [269, 130] on img at bounding box center [266, 132] width 5 height 5
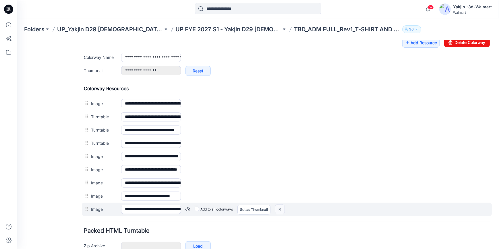
drag, startPoint x: 281, startPoint y: 208, endPoint x: 295, endPoint y: 67, distance: 141.3
click at [17, 40] on img at bounding box center [17, 40] width 0 height 0
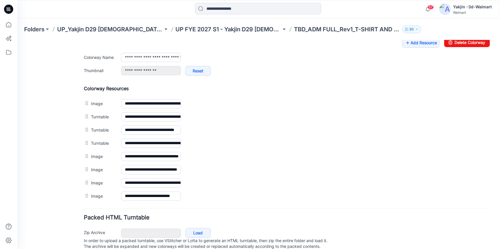
click at [17, 40] on img at bounding box center [17, 40] width 0 height 0
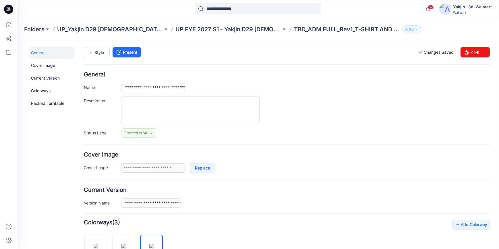
scroll to position [130, 0]
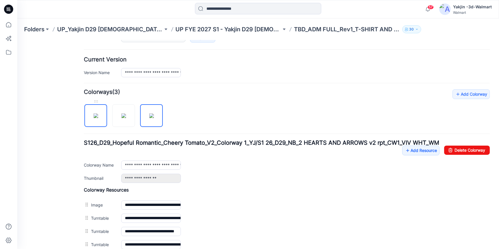
click at [98, 115] on img at bounding box center [96, 115] width 5 height 5
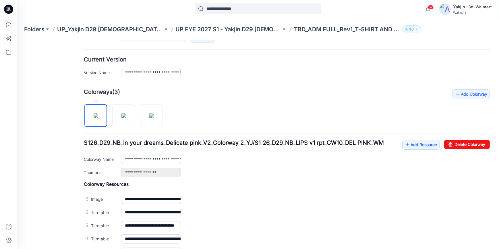
type input "**********"
click at [412, 145] on link "Add Resource" at bounding box center [420, 144] width 37 height 10
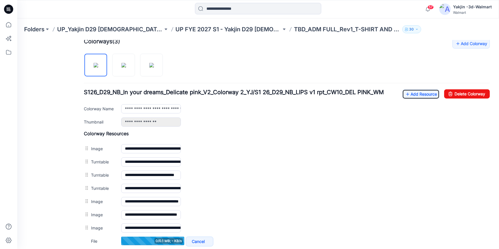
scroll to position [183, 0]
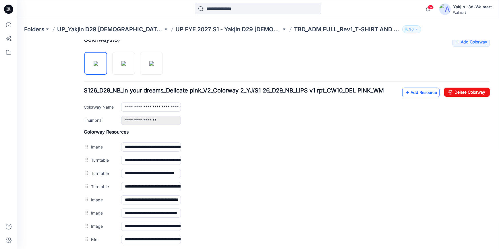
click at [421, 92] on link "Add Resource" at bounding box center [420, 92] width 37 height 10
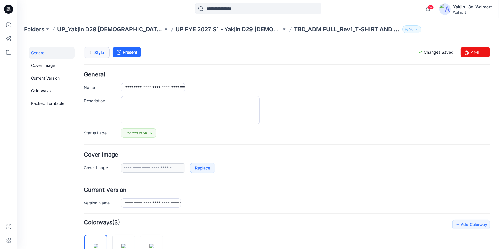
scroll to position [0, 0]
click at [90, 51] on icon at bounding box center [90, 52] width 8 height 10
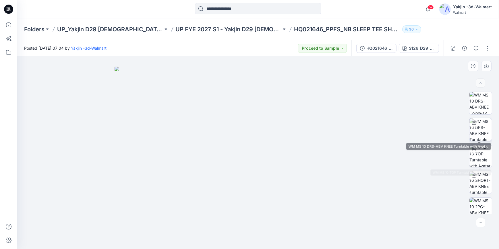
click at [475, 128] on img at bounding box center [480, 129] width 22 height 22
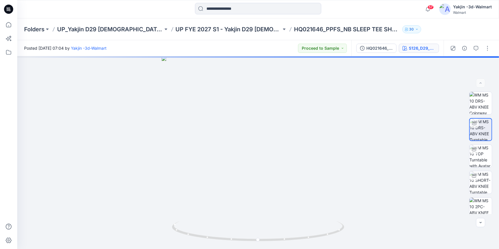
click at [416, 46] on div "S126_D29_NB_In your dreams_Delicate pink_V2_Colorway 2_YJ/S1 26_D29_NB_LIPS v1 …" at bounding box center [422, 48] width 26 height 6
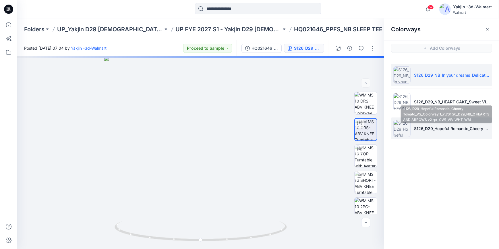
click at [428, 126] on p "S126_D29_Hopeful Romantic_Cheery Tomato_V2_Colorway 1_YJ/S1 26_D29_NB_2 HEARTS …" at bounding box center [452, 128] width 76 height 6
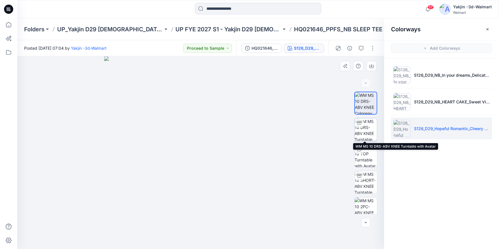
click at [368, 134] on img at bounding box center [365, 129] width 22 height 22
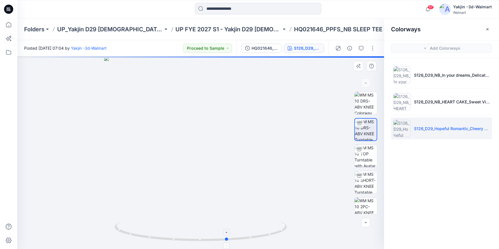
drag, startPoint x: 269, startPoint y: 237, endPoint x: 124, endPoint y: 238, distance: 145.2
click at [124, 238] on icon at bounding box center [202, 232] width 174 height 22
click at [357, 187] on img at bounding box center [365, 182] width 22 height 22
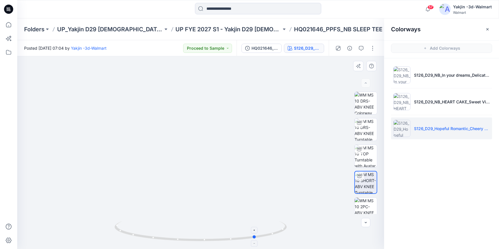
drag, startPoint x: 269, startPoint y: 236, endPoint x: 152, endPoint y: 238, distance: 116.5
click at [152, 238] on icon at bounding box center [202, 232] width 174 height 22
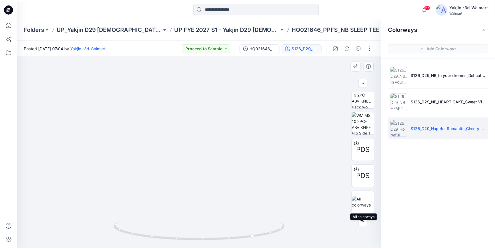
scroll to position [60, 0]
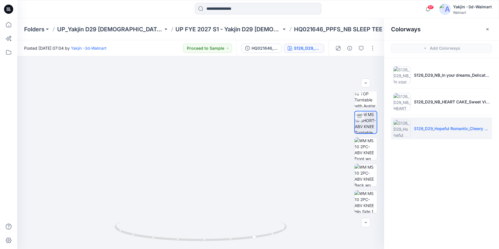
click at [8, 10] on icon at bounding box center [8, 9] width 2 height 0
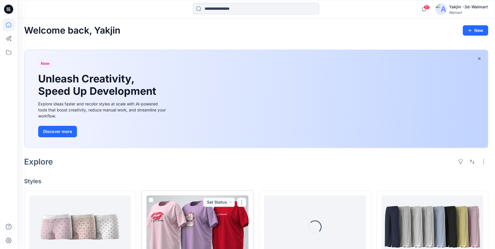
scroll to position [78, 0]
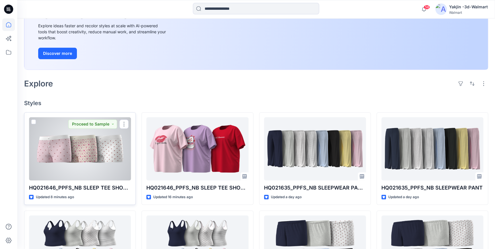
click at [71, 164] on div at bounding box center [80, 148] width 102 height 63
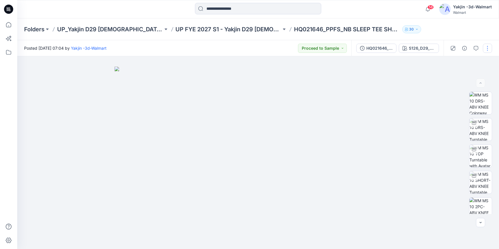
click at [489, 48] on button "button" at bounding box center [487, 48] width 9 height 9
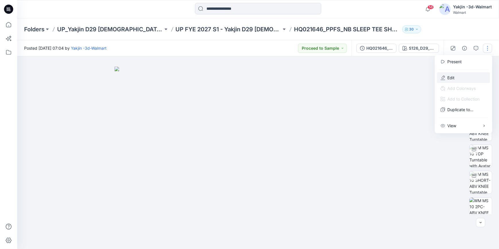
click at [457, 77] on button "Edit" at bounding box center [463, 77] width 53 height 11
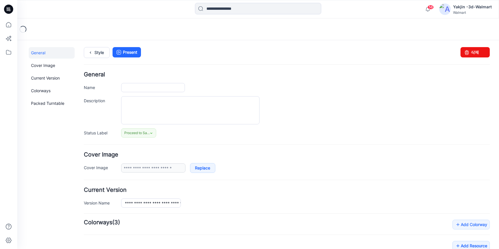
type input "**********"
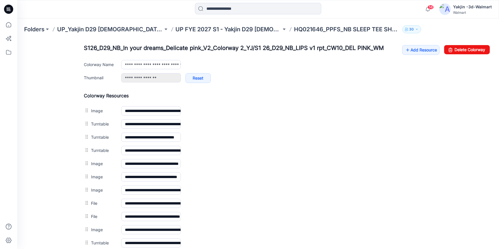
scroll to position [290, 0]
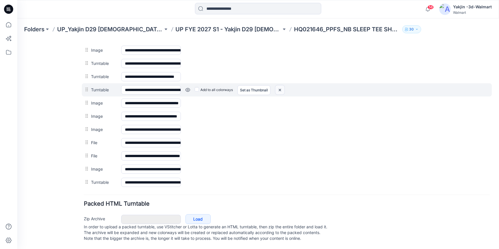
drag, startPoint x: 290, startPoint y: 69, endPoint x: 280, endPoint y: 87, distance: 19.9
click at [17, 40] on img at bounding box center [17, 40] width 0 height 0
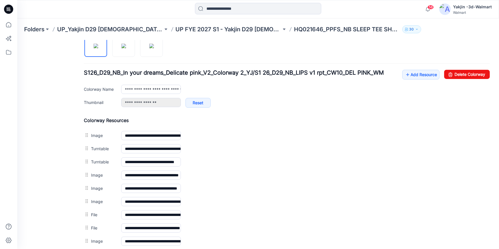
scroll to position [199, 0]
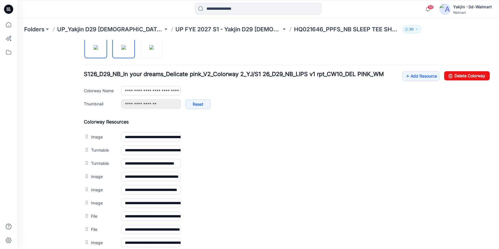
click at [126, 49] on img at bounding box center [123, 47] width 5 height 5
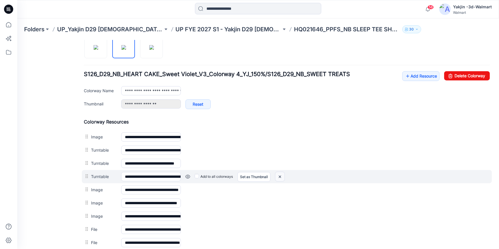
click at [17, 40] on img at bounding box center [17, 40] width 0 height 0
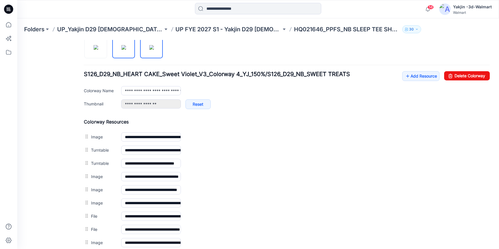
click at [152, 46] on img at bounding box center [151, 47] width 5 height 5
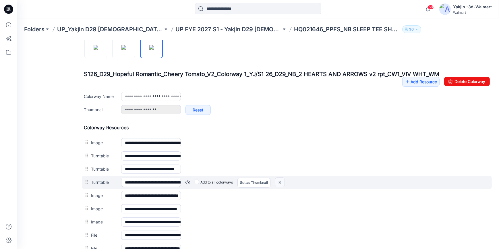
click at [17, 40] on img at bounding box center [17, 40] width 0 height 0
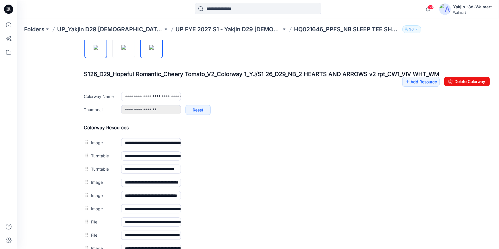
click at [94, 49] on img at bounding box center [96, 47] width 5 height 5
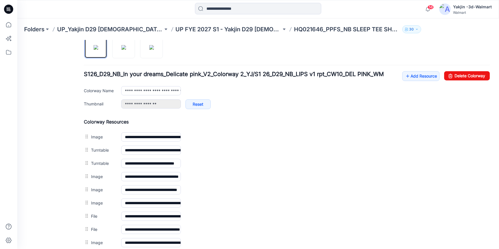
scroll to position [277, 0]
click at [126, 49] on img at bounding box center [123, 47] width 5 height 5
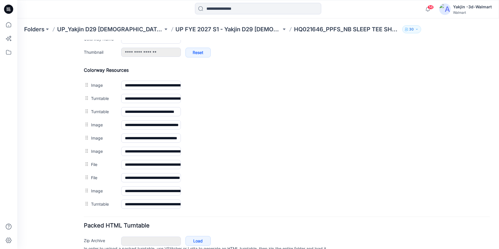
scroll to position [251, 0]
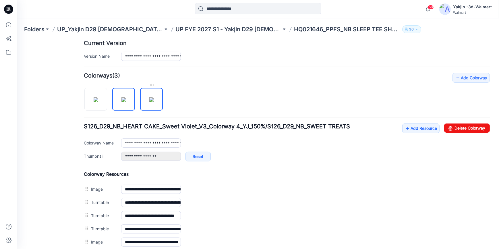
click at [149, 101] on img at bounding box center [151, 99] width 5 height 5
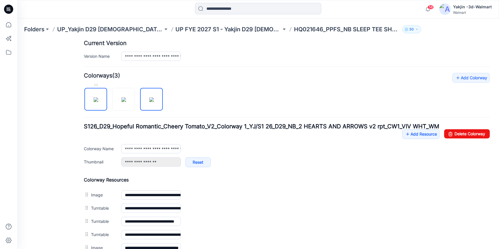
click at [97, 98] on img at bounding box center [96, 99] width 5 height 5
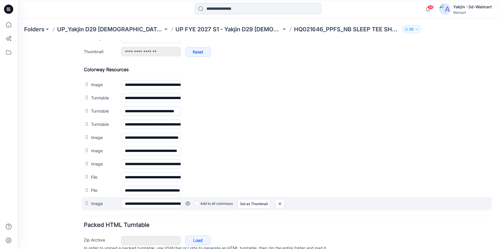
click at [17, 40] on div "Add to all colorways Set as Thumbnail Unset as Thumbnail" at bounding box center [17, 40] width 0 height 0
click at [17, 40] on link at bounding box center [17, 40] width 0 height 0
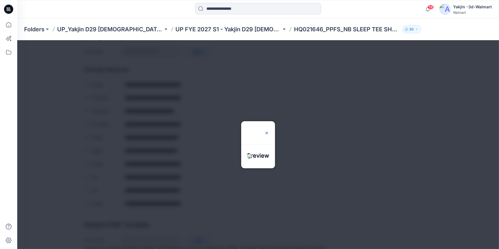
click at [269, 130] on img at bounding box center [266, 132] width 5 height 5
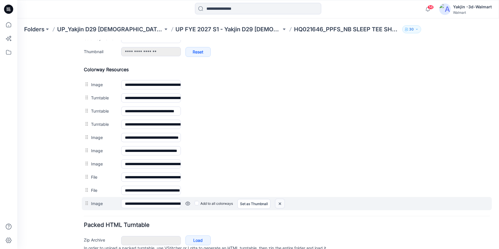
click at [17, 40] on img at bounding box center [17, 40] width 0 height 0
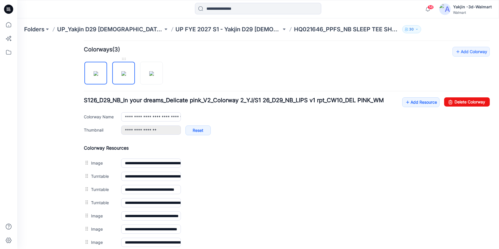
click at [121, 71] on img at bounding box center [123, 73] width 5 height 5
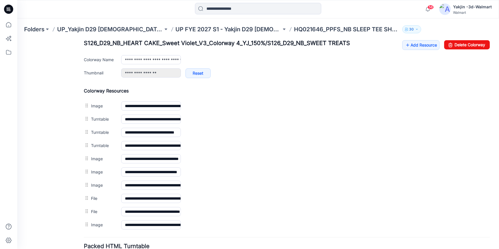
scroll to position [277, 0]
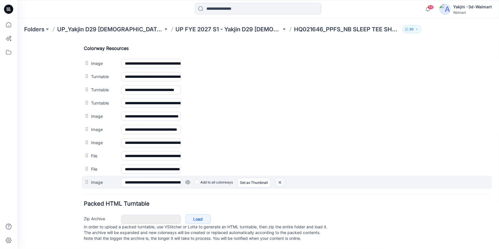
click at [17, 40] on img at bounding box center [17, 40] width 0 height 0
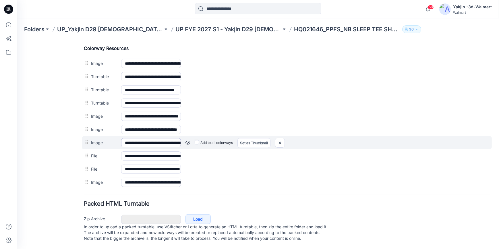
scroll to position [199, 0]
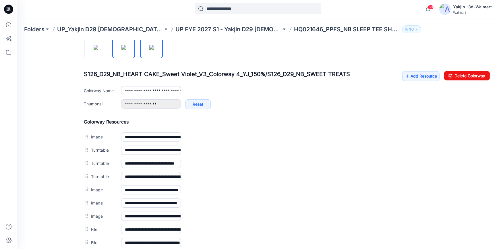
click at [154, 49] on img at bounding box center [151, 47] width 5 height 5
type input "**********"
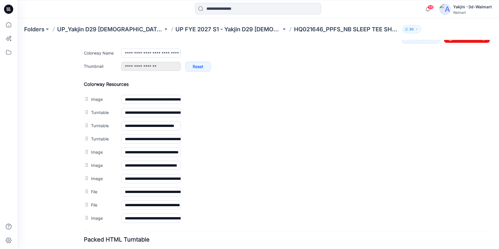
scroll to position [283, 0]
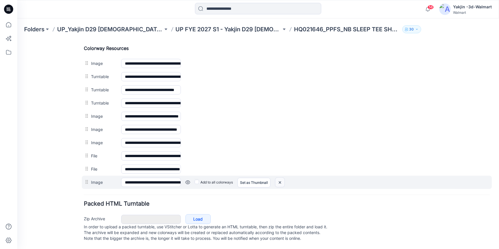
click at [17, 40] on img at bounding box center [17, 40] width 0 height 0
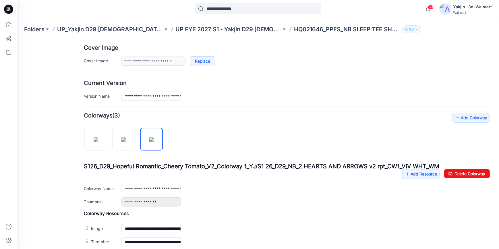
scroll to position [0, 0]
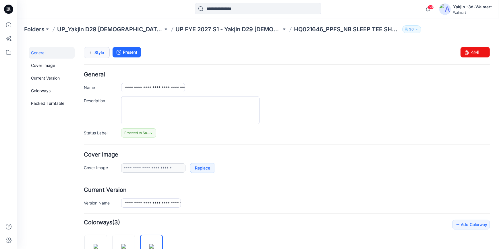
click at [95, 51] on link "Style" at bounding box center [97, 52] width 26 height 11
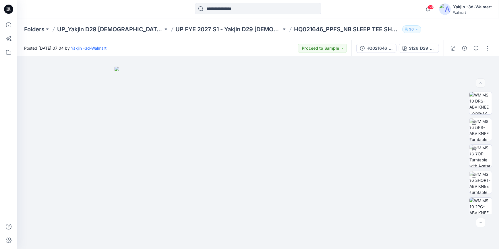
drag, startPoint x: 486, startPoint y: 49, endPoint x: 485, endPoint y: 53, distance: 4.1
click at [486, 49] on button "button" at bounding box center [487, 48] width 9 height 9
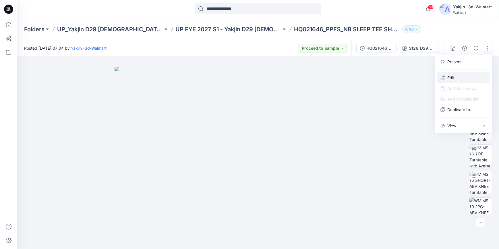
click at [471, 77] on button "Edit" at bounding box center [463, 77] width 53 height 11
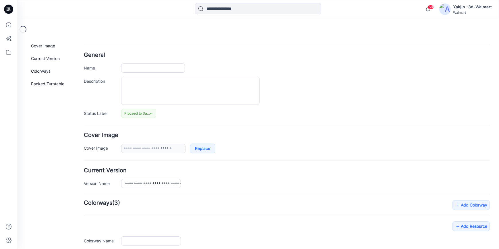
type input "**********"
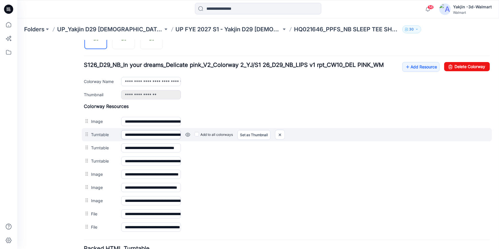
scroll to position [209, 0]
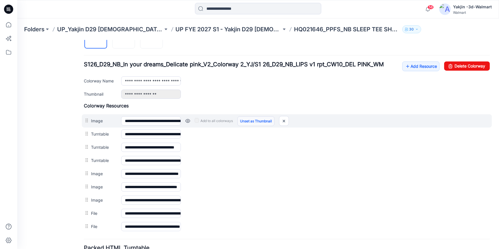
click at [248, 123] on link "Unset as Thumbnail" at bounding box center [255, 121] width 37 height 10
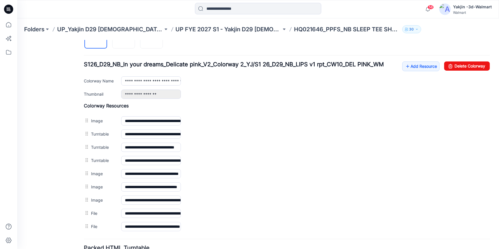
scroll to position [183, 0]
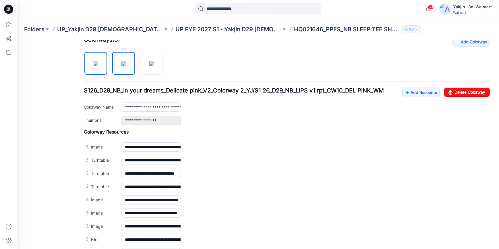
click at [121, 61] on img at bounding box center [123, 63] width 5 height 5
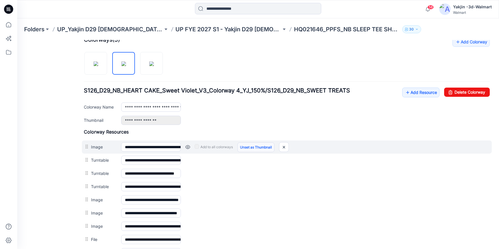
click at [263, 148] on link "Unset as Thumbnail" at bounding box center [255, 147] width 37 height 10
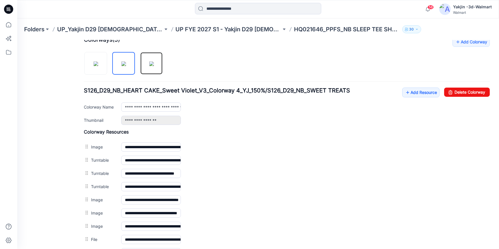
click at [154, 61] on img at bounding box center [151, 63] width 5 height 5
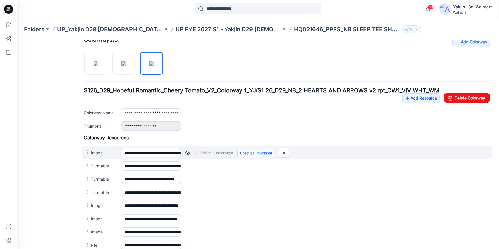
click at [259, 152] on link "Unset as Thumbnail" at bounding box center [255, 153] width 37 height 10
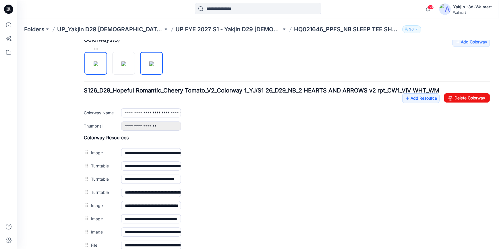
click at [98, 64] on img at bounding box center [96, 63] width 5 height 5
type input "**********"
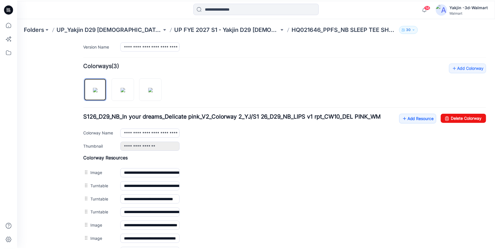
scroll to position [104, 0]
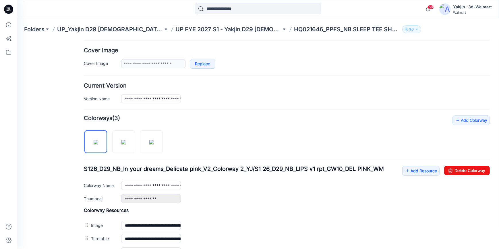
drag, startPoint x: 6, startPoint y: 9, endPoint x: 22, endPoint y: 16, distance: 17.2
click at [6, 8] on icon at bounding box center [8, 9] width 9 height 9
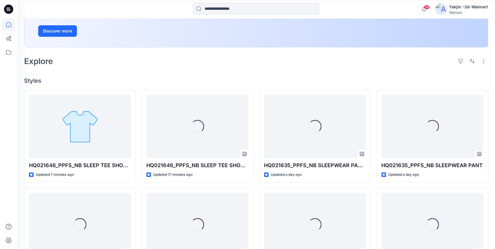
scroll to position [104, 0]
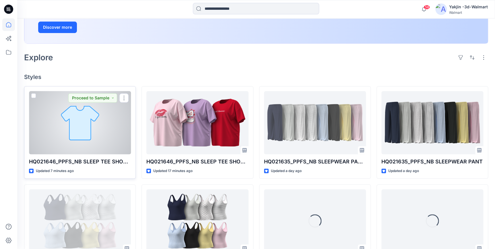
click at [78, 133] on div at bounding box center [80, 122] width 102 height 63
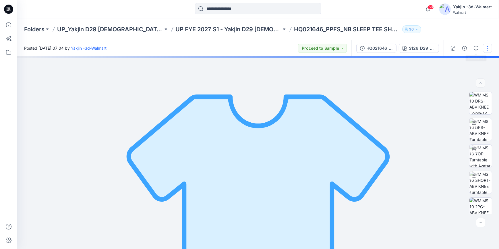
click at [488, 45] on button "button" at bounding box center [487, 48] width 9 height 9
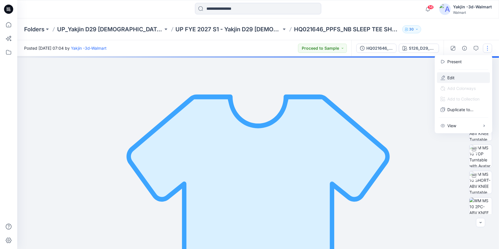
click at [461, 76] on button "Edit" at bounding box center [463, 77] width 53 height 11
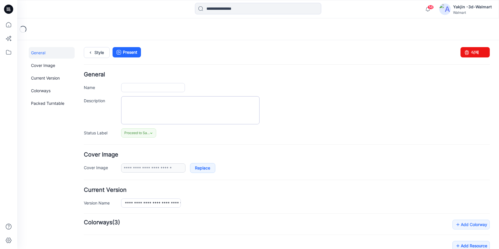
type input "**********"
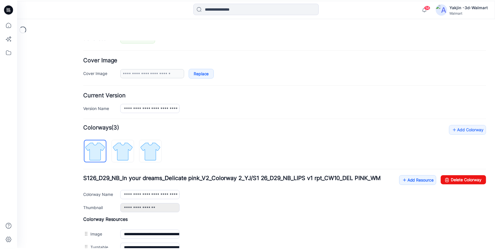
scroll to position [172, 0]
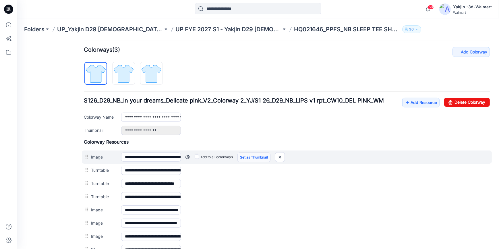
click at [248, 157] on link "Set as Thumbnail" at bounding box center [253, 157] width 33 height 10
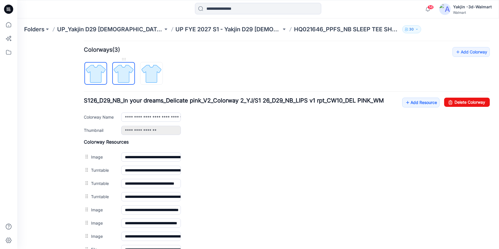
click at [118, 75] on img at bounding box center [124, 74] width 22 height 22
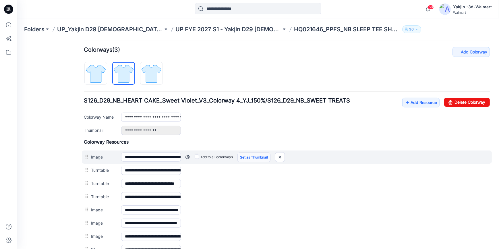
click at [250, 154] on link "Set as Thumbnail" at bounding box center [253, 157] width 33 height 10
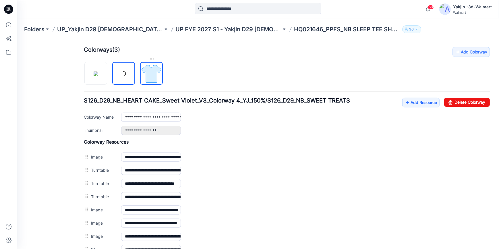
click at [147, 77] on img at bounding box center [152, 74] width 22 height 22
type input "**********"
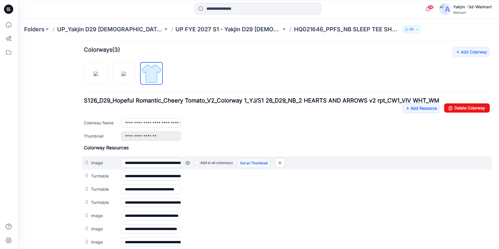
click at [254, 160] on link "Set as Thumbnail" at bounding box center [253, 163] width 33 height 10
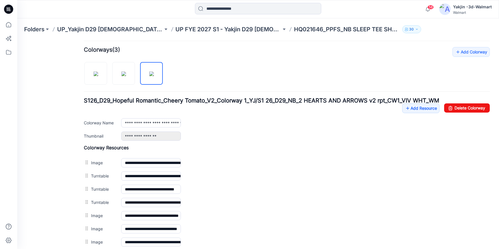
click at [12, 10] on icon at bounding box center [8, 9] width 9 height 9
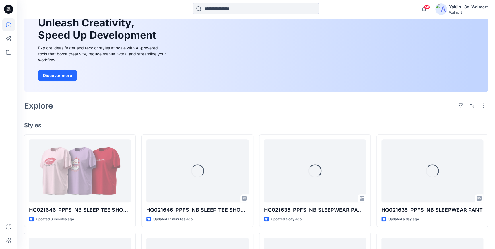
scroll to position [104, 0]
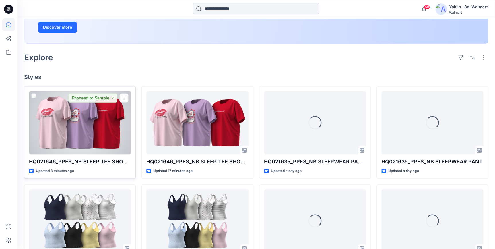
click at [52, 126] on div at bounding box center [80, 122] width 102 height 63
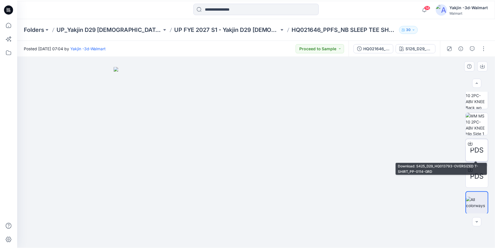
scroll to position [138, 0]
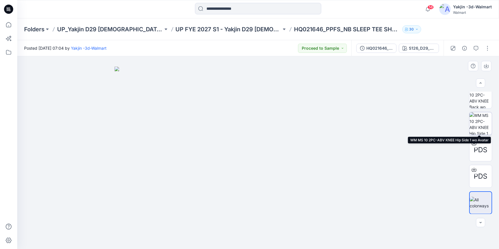
click at [484, 126] on img at bounding box center [480, 123] width 22 height 22
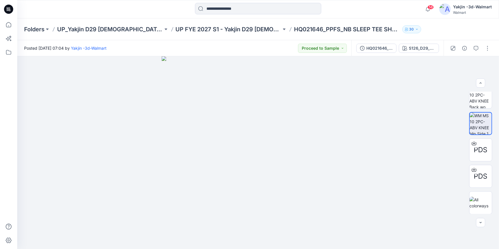
click at [11, 10] on icon at bounding box center [8, 9] width 9 height 9
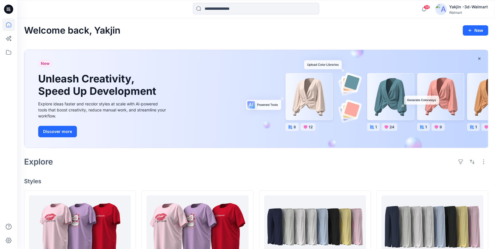
scroll to position [78, 0]
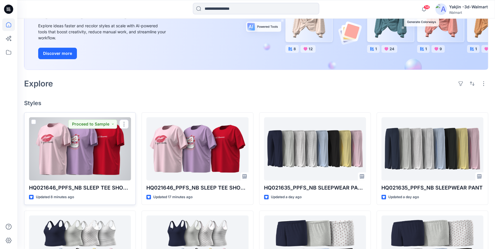
click at [105, 155] on div at bounding box center [80, 148] width 102 height 63
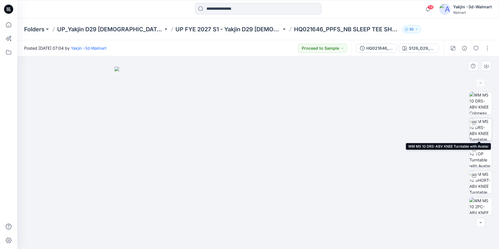
click at [476, 135] on img at bounding box center [480, 129] width 22 height 22
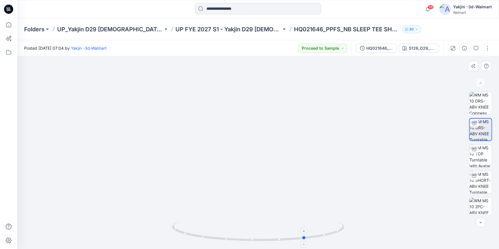
drag, startPoint x: 309, startPoint y: 239, endPoint x: 177, endPoint y: 241, distance: 131.5
click at [177, 241] on icon at bounding box center [259, 232] width 174 height 22
click at [476, 160] on img at bounding box center [480, 156] width 22 height 22
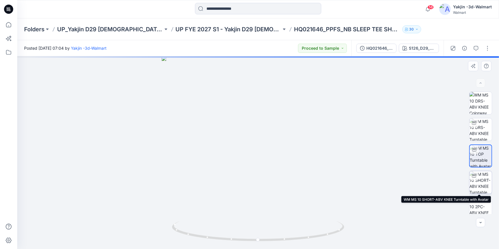
click at [479, 180] on img at bounding box center [480, 182] width 22 height 22
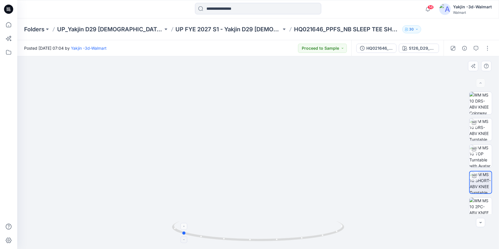
drag, startPoint x: 327, startPoint y: 239, endPoint x: 250, endPoint y: 241, distance: 77.3
click at [250, 241] on icon at bounding box center [259, 232] width 174 height 22
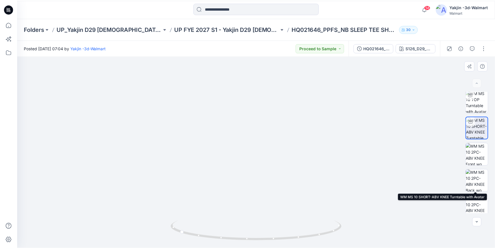
scroll to position [104, 0]
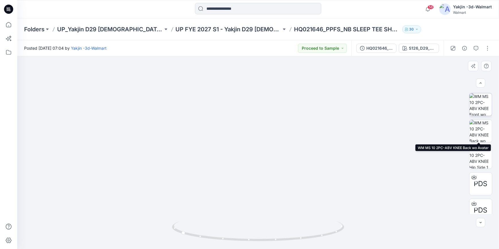
click at [477, 106] on img at bounding box center [480, 104] width 22 height 22
click at [484, 127] on img at bounding box center [480, 131] width 22 height 22
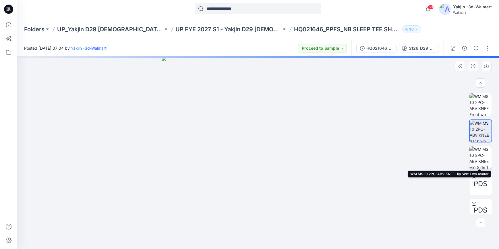
click at [482, 156] on img at bounding box center [480, 157] width 22 height 22
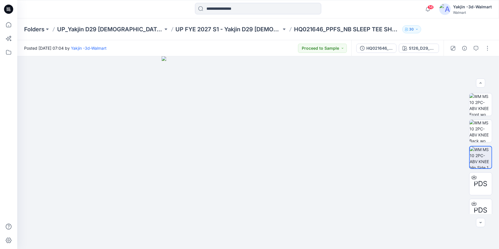
drag, startPoint x: 10, startPoint y: 8, endPoint x: 71, endPoint y: 0, distance: 61.3
click at [10, 8] on icon at bounding box center [8, 7] width 3 height 0
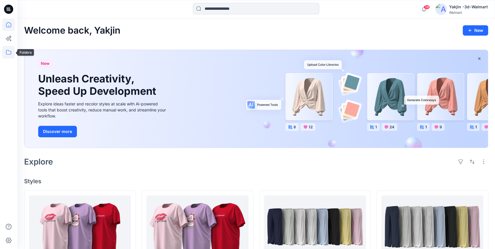
click at [6, 54] on icon at bounding box center [8, 52] width 13 height 13
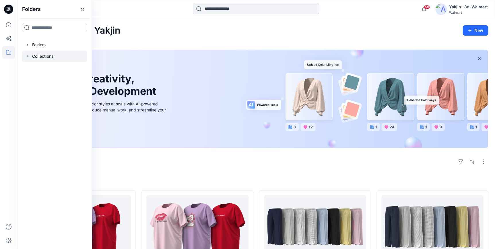
click at [48, 60] on div at bounding box center [54, 56] width 65 height 11
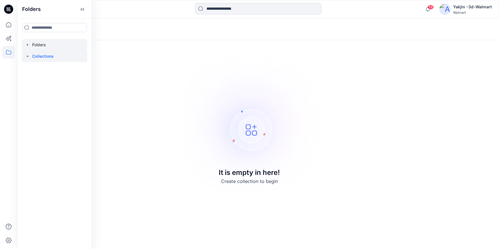
click at [51, 48] on div at bounding box center [54, 44] width 65 height 11
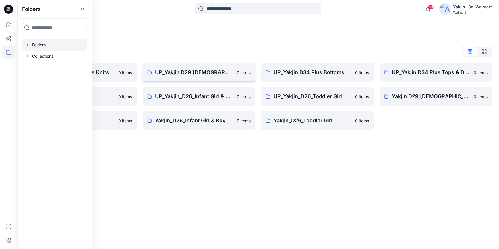
click at [174, 75] on p "UP_Yakjin D29 [DEMOGRAPHIC_DATA] Sleep" at bounding box center [194, 72] width 78 height 8
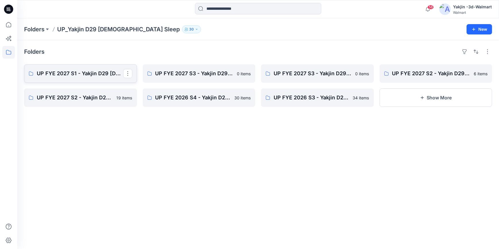
click at [85, 75] on p "UP FYE 2027 S1 - Yakjin D29 [DEMOGRAPHIC_DATA] Sleepwear" at bounding box center [80, 73] width 86 height 8
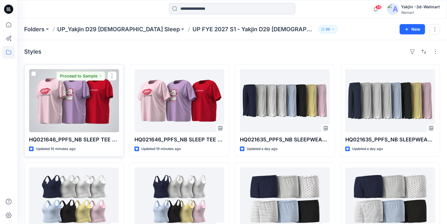
click at [94, 100] on div at bounding box center [74, 100] width 90 height 63
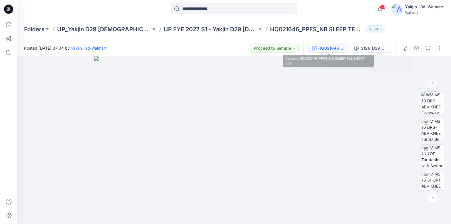
click at [345, 49] on button "HQ021646_PPFS_NB SLEEP TEE SHORT SET" at bounding box center [328, 48] width 40 height 9
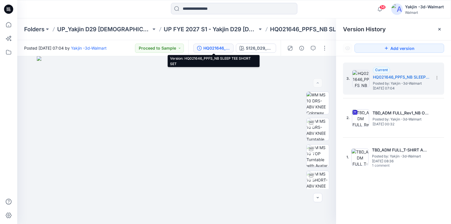
drag, startPoint x: 11, startPoint y: 9, endPoint x: 355, endPoint y: 3, distance: 343.9
click at [11, 9] on icon at bounding box center [8, 9] width 9 height 9
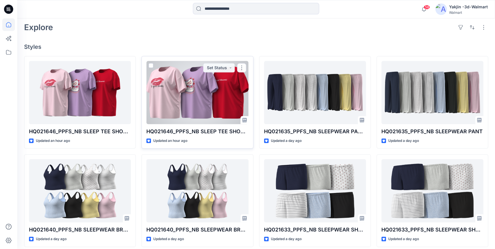
scroll to position [49, 0]
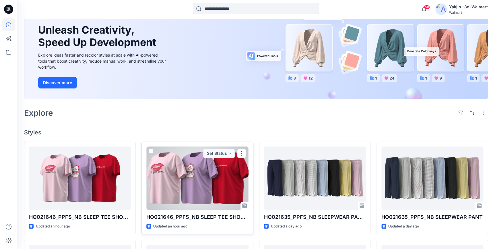
click at [179, 187] on div at bounding box center [197, 177] width 102 height 63
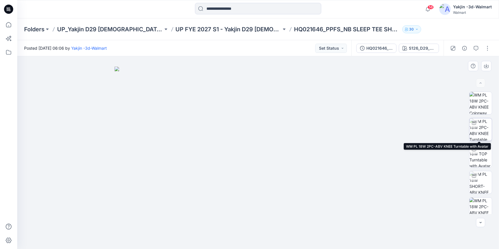
click at [476, 131] on img at bounding box center [480, 129] width 22 height 22
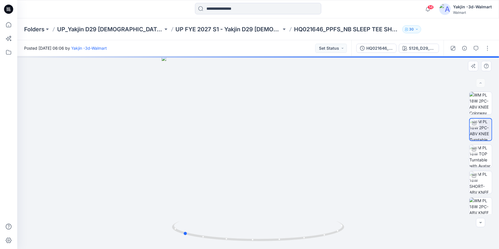
drag, startPoint x: 317, startPoint y: 239, endPoint x: 242, endPoint y: 243, distance: 75.3
click at [242, 243] on div at bounding box center [258, 152] width 482 height 193
drag, startPoint x: 293, startPoint y: 197, endPoint x: 300, endPoint y: 138, distance: 59.8
